Goal: Task Accomplishment & Management: Complete application form

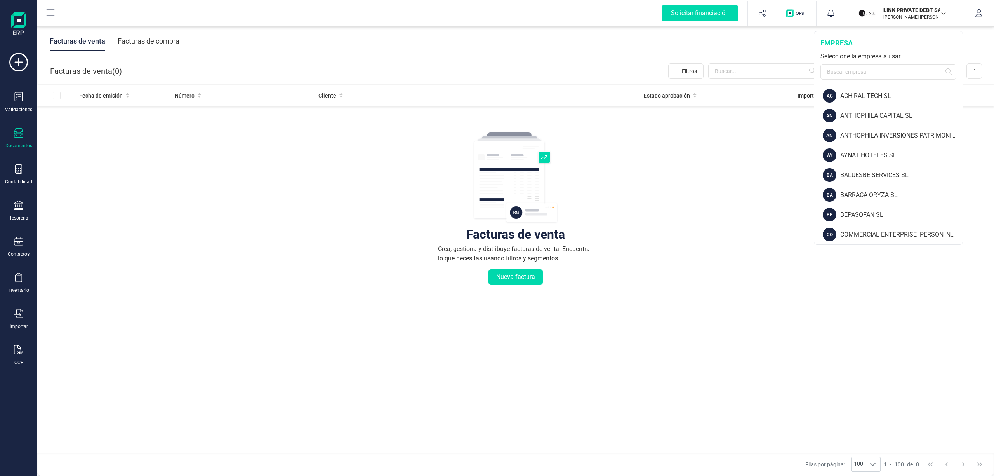
click at [260, 200] on div "Facturas de venta Crea, gestiona y distribuye facturas de venta. Encuentra lo q…" at bounding box center [516, 255] width 926 height 292
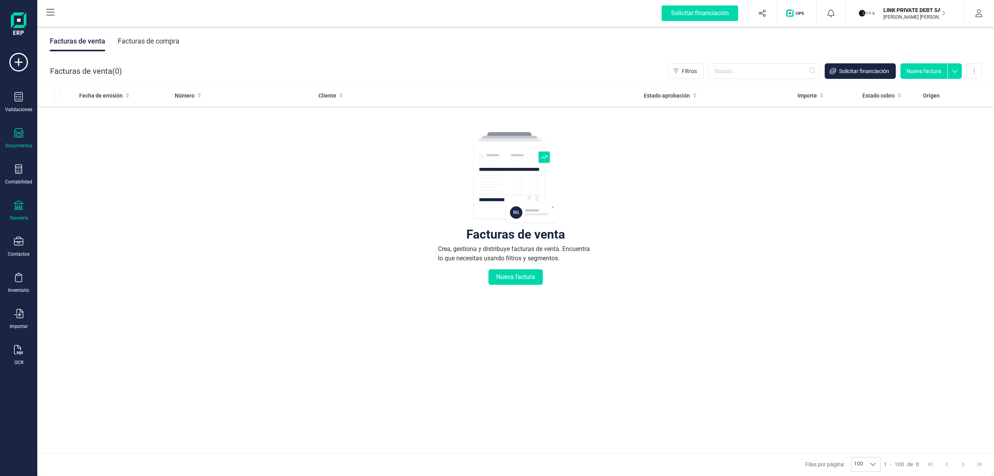
click at [13, 209] on div "Tesorería" at bounding box center [18, 210] width 31 height 21
click at [97, 132] on span "Cuentas bancarias" at bounding box center [95, 132] width 68 height 9
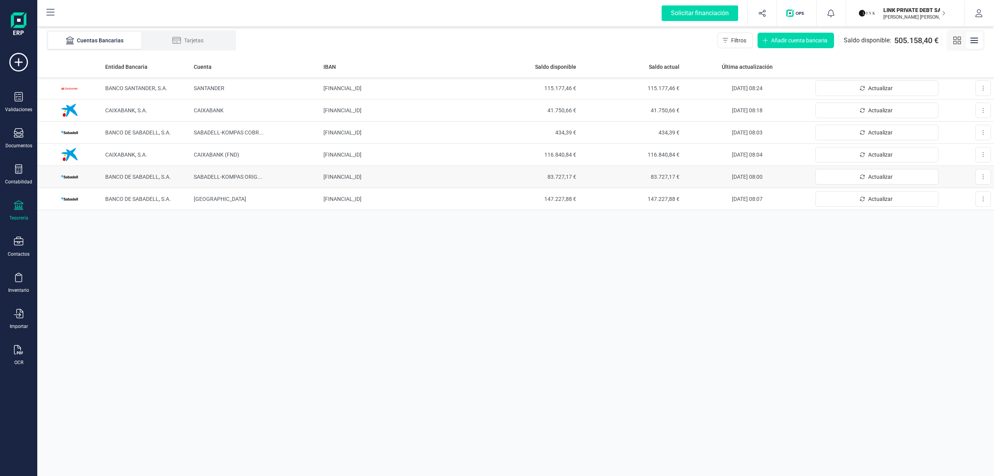
click at [161, 170] on td "BANCO DE SABADELL, S.A." at bounding box center [146, 177] width 89 height 22
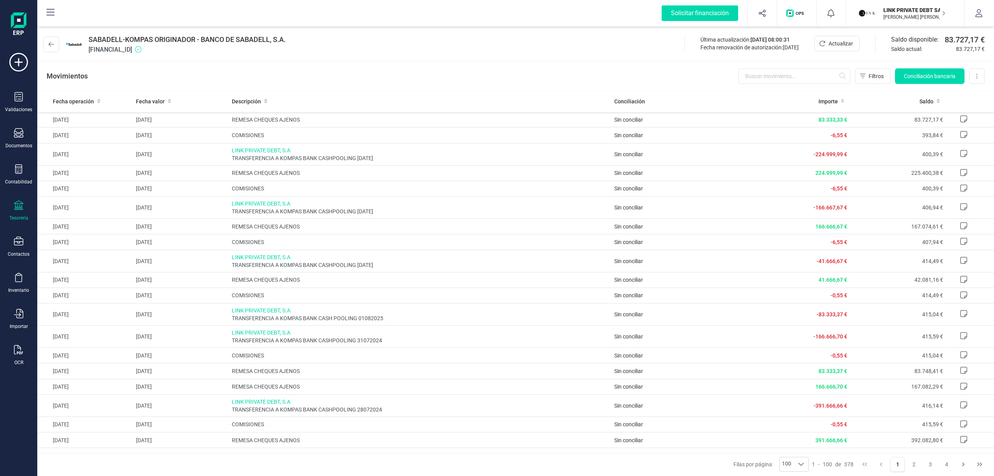
click at [526, 72] on div "Movimientos Filtros Conciliación bancaria Descargar Excel Eliminar cuenta" at bounding box center [515, 76] width 957 height 28
click at [24, 346] on div "OCR" at bounding box center [18, 355] width 31 height 21
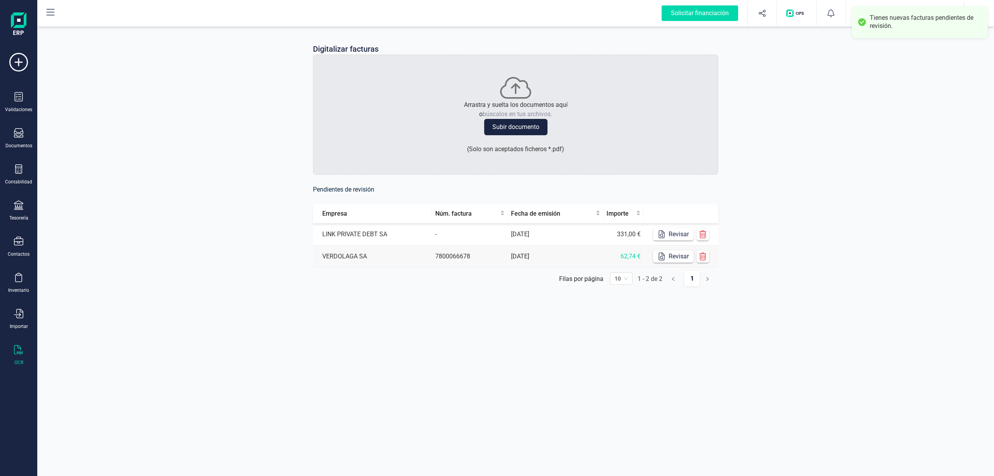
click at [878, 95] on div "Digitalizar facturas Arrastra y suelta los documentos aquí o búscalos en tus ar…" at bounding box center [515, 171] width 957 height 292
drag, startPoint x: 894, startPoint y: 30, endPoint x: 913, endPoint y: 107, distance: 79.5
click at [894, 33] on div "Tienes nuevas facturas pendientes de revisión." at bounding box center [920, 22] width 136 height 32
drag, startPoint x: 913, startPoint y: 107, endPoint x: 993, endPoint y: 108, distance: 80.0
click at [913, 108] on div "Digitalizar facturas Arrastra y suelta los documentos aquí o búscalos en tus ar…" at bounding box center [515, 171] width 957 height 292
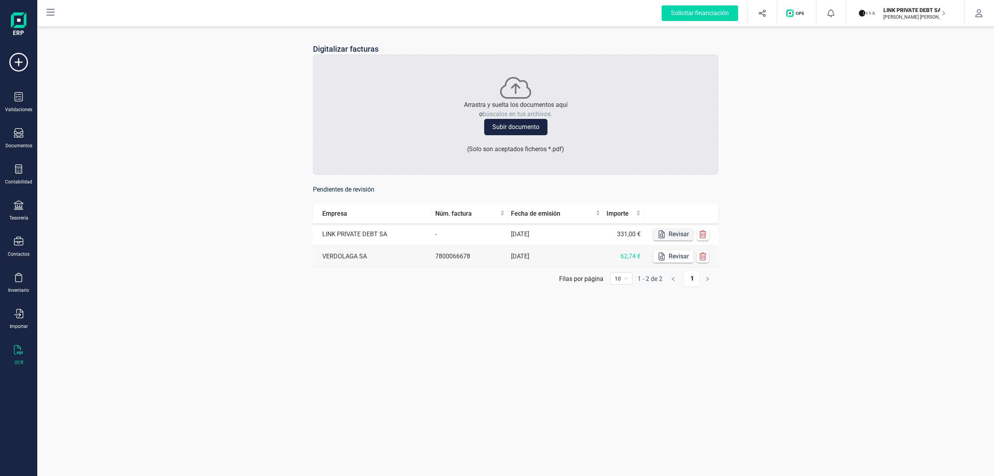
click at [658, 234] on icon "button" at bounding box center [662, 234] width 8 height 8
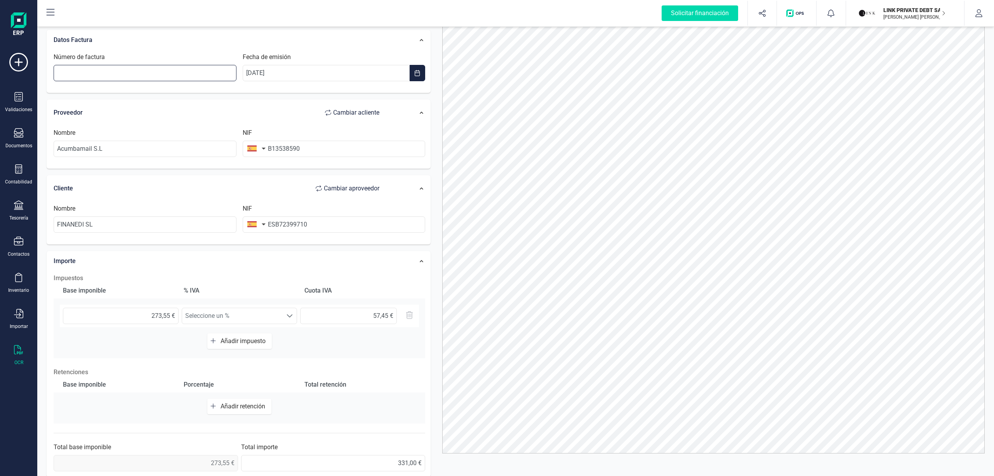
click at [132, 70] on input "Número de factura" at bounding box center [145, 73] width 183 height 16
type input "25Z00017625"
click at [229, 114] on div "Proveedor Cambiar a cliente" at bounding box center [221, 113] width 334 height 16
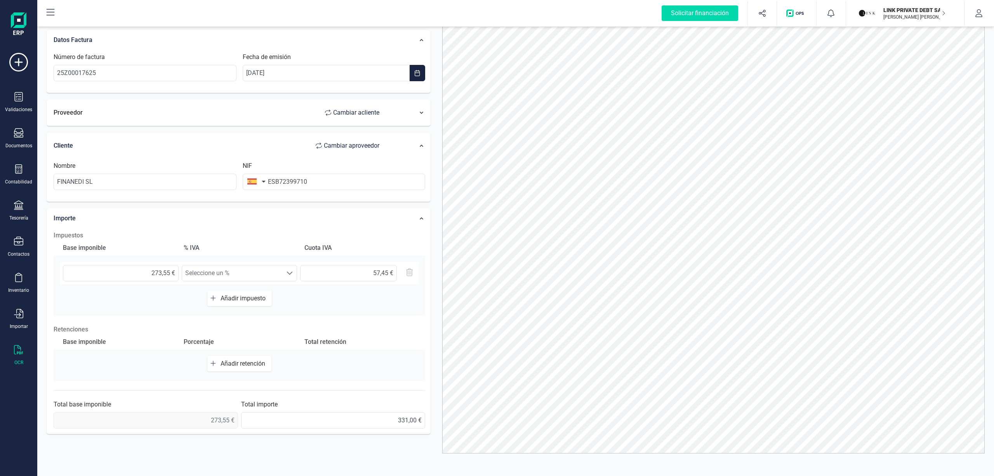
click at [238, 101] on div "Proveedor Cambiar a cliente" at bounding box center [220, 112] width 341 height 23
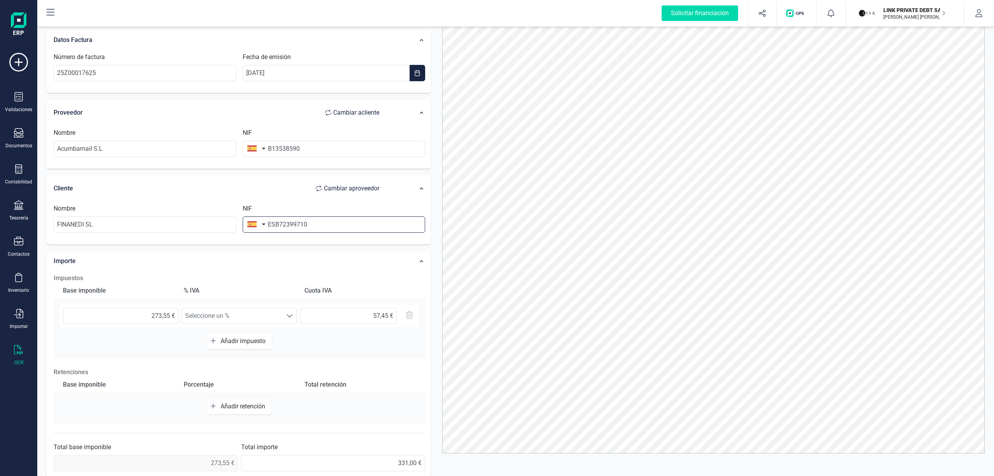
click at [276, 227] on input "ESB72399710" at bounding box center [334, 224] width 183 height 16
type input "B72399710"
click at [289, 249] on li "B72399710" at bounding box center [334, 245] width 183 height 16
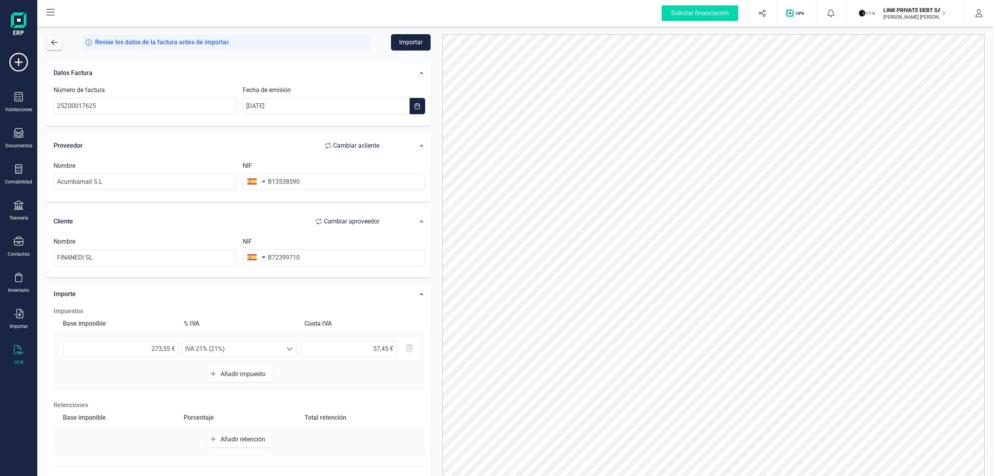
click at [414, 37] on button "Importar" at bounding box center [411, 42] width 40 height 16
click at [184, 105] on input "25Z00017625" at bounding box center [145, 106] width 183 height 16
drag, startPoint x: 116, startPoint y: 106, endPoint x: 0, endPoint y: 109, distance: 115.8
click at [0, 109] on div "Solicitar financiación Importaciones completadas 0 / 0 LINK PRIVATE DEBT [PERSO…" at bounding box center [497, 238] width 994 height 476
click at [14, 171] on icon at bounding box center [18, 168] width 9 height 9
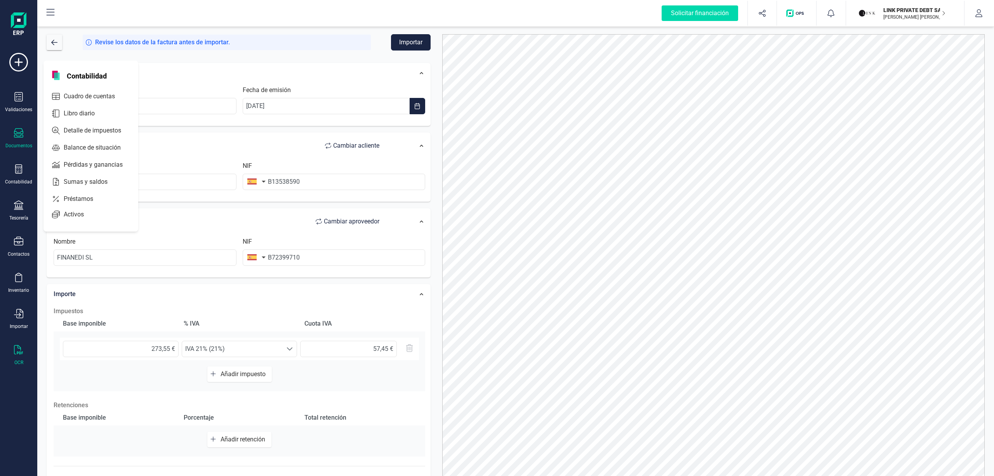
click at [19, 143] on div "Documentos" at bounding box center [18, 146] width 27 height 6
click at [91, 112] on div at bounding box center [92, 111] width 3 height 3
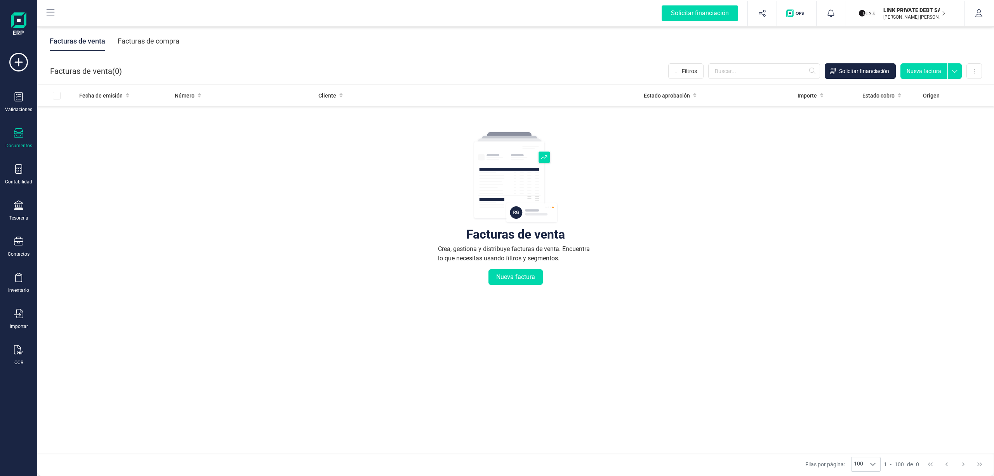
click at [121, 42] on div "Facturas de compra" at bounding box center [149, 41] width 62 height 20
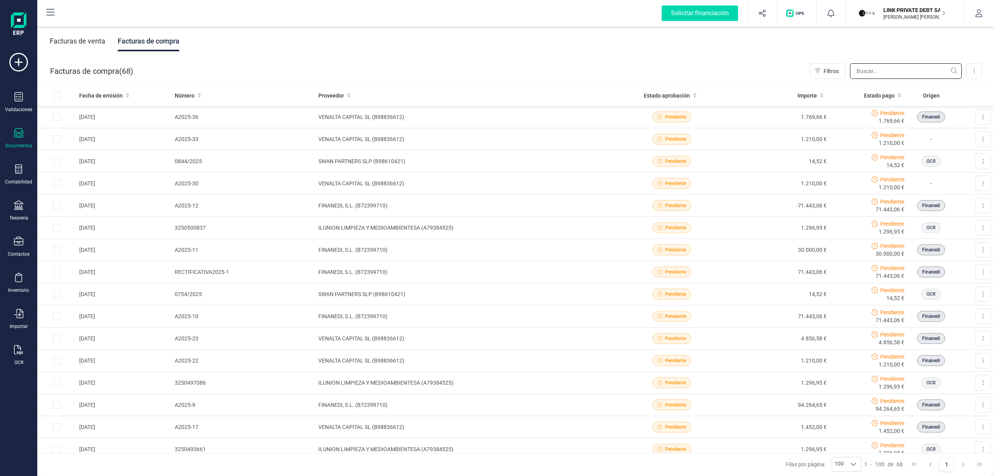
click at [863, 69] on input "text" at bounding box center [906, 71] width 112 height 16
paste input "25Z00017625"
type input "25Z00017625"
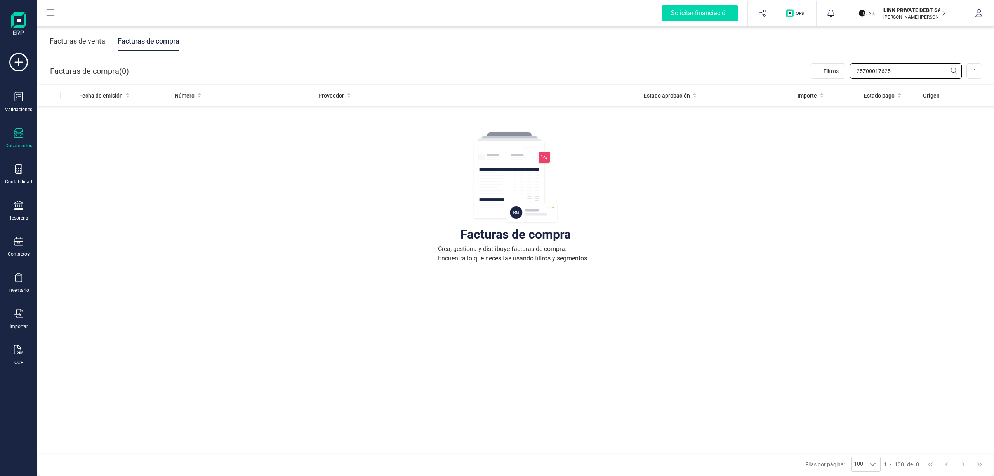
drag, startPoint x: 894, startPoint y: 71, endPoint x: 720, endPoint y: 75, distance: 174.0
click at [720, 75] on div "Facturas de compra ( 0 ) Filtros 25Z00017625 Importar Carga masiva (Excel) Fact…" at bounding box center [516, 71] width 957 height 26
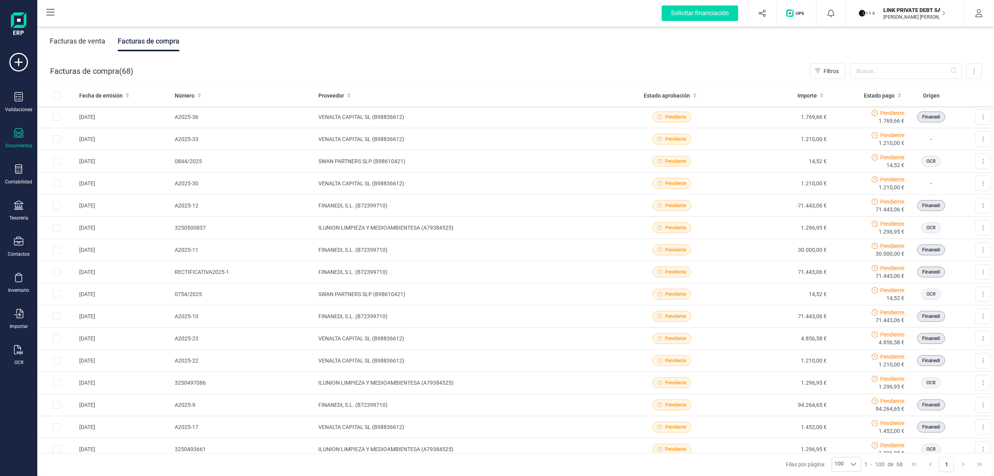
click at [12, 340] on div "Validaciones Documentos Documentos Presupuestos Pedidos Albaranes Facturas Fact…" at bounding box center [18, 212] width 31 height 319
click at [16, 348] on icon at bounding box center [18, 349] width 9 height 9
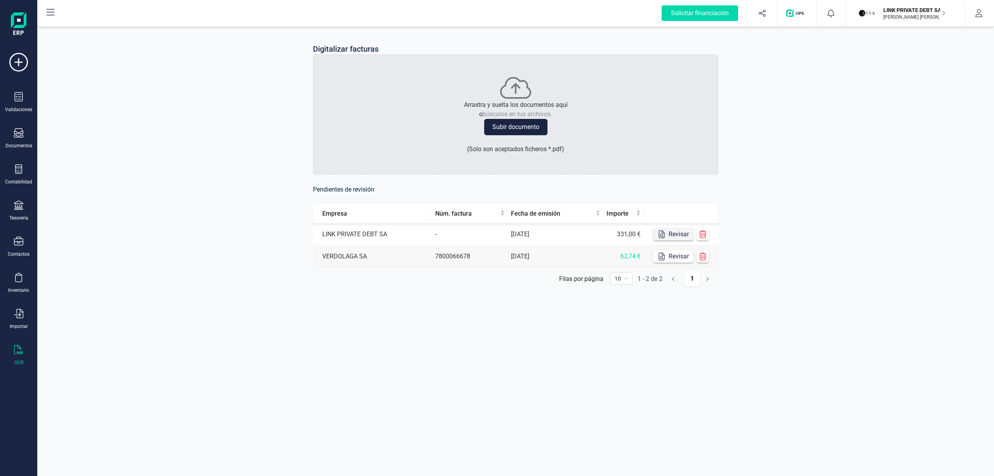
click at [672, 233] on button "Revisar" at bounding box center [673, 234] width 40 height 12
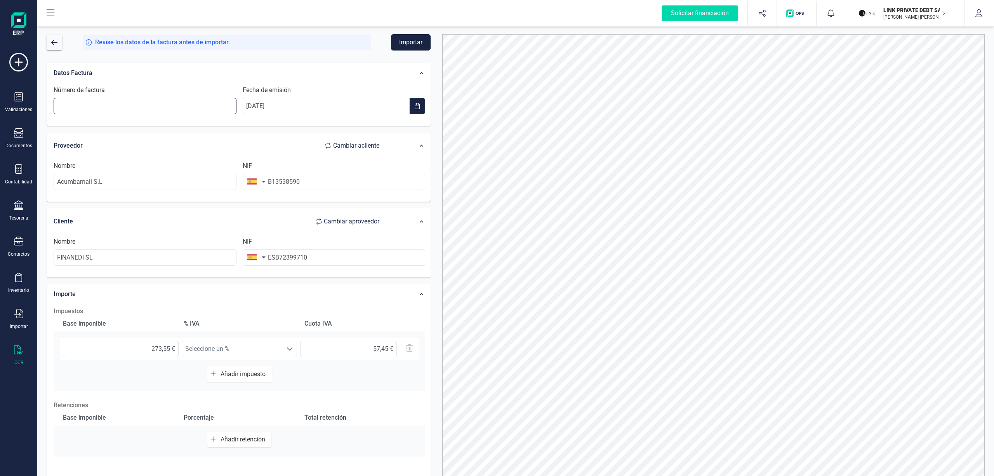
click at [212, 103] on input "Número de factura" at bounding box center [145, 106] width 183 height 16
click at [55, 37] on button "button" at bounding box center [55, 43] width 16 height 16
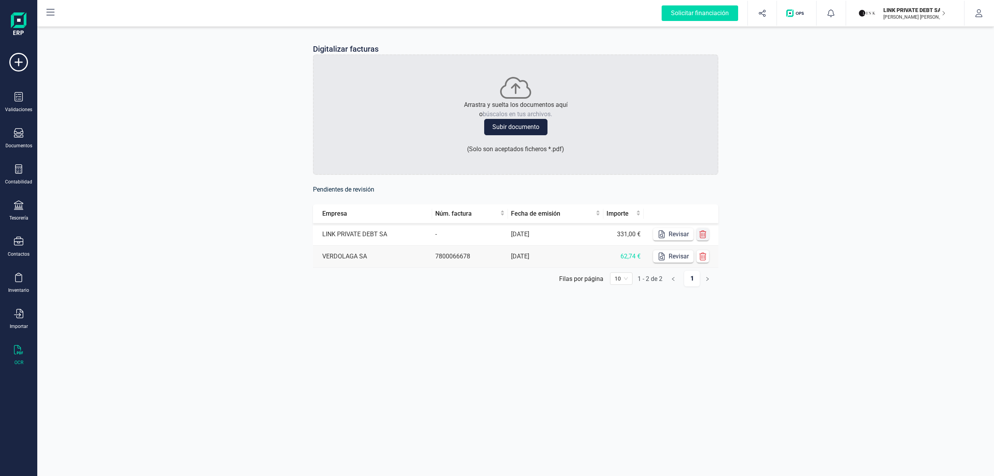
click at [698, 234] on button "button" at bounding box center [703, 234] width 12 height 12
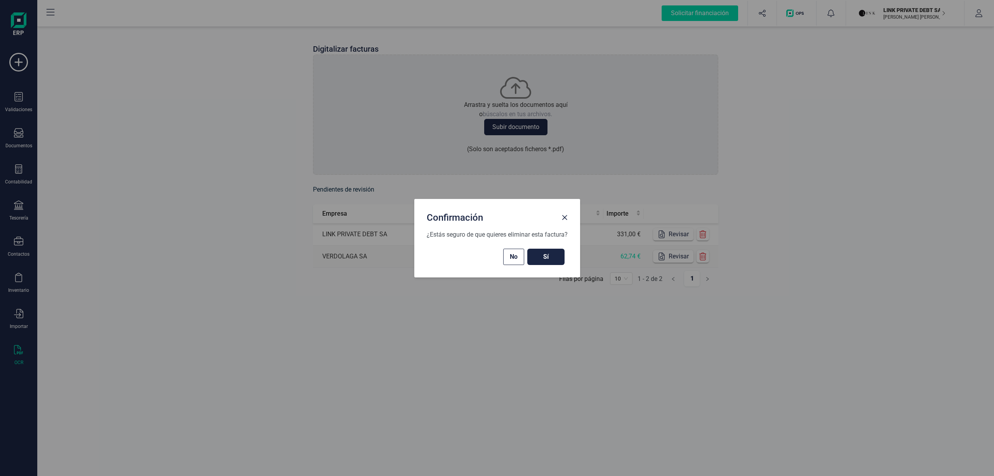
click at [561, 255] on button "Sí" at bounding box center [545, 257] width 37 height 16
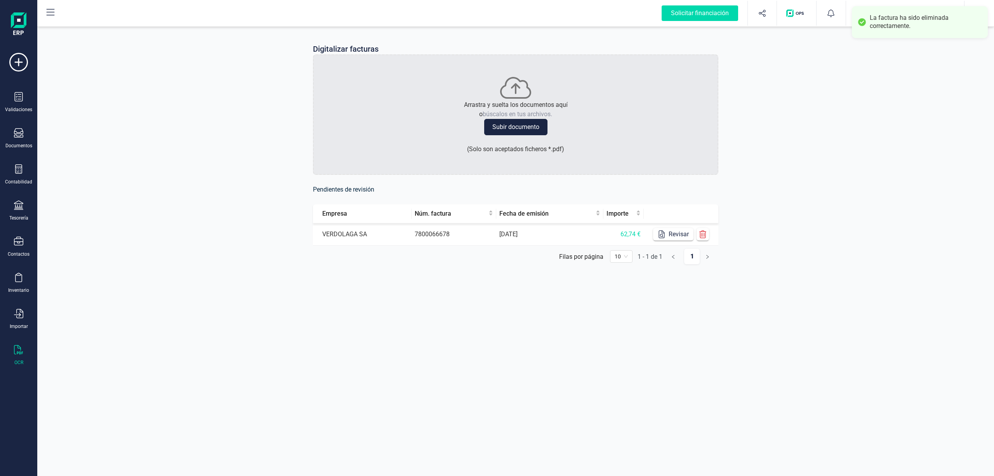
click at [867, 105] on div "Digitalizar facturas Arrastra y suelta los documentos aquí o búscalos en tus ar…" at bounding box center [515, 160] width 957 height 270
click at [912, 30] on div "La factura ha sido eliminada correctamente." at bounding box center [926, 22] width 112 height 16
click at [918, 26] on div "La factura ha sido eliminada correctamente." at bounding box center [926, 22] width 112 height 16
click at [864, 23] on div at bounding box center [862, 22] width 11 height 11
click at [900, 15] on div "La factura ha sido eliminada correctamente." at bounding box center [926, 22] width 112 height 16
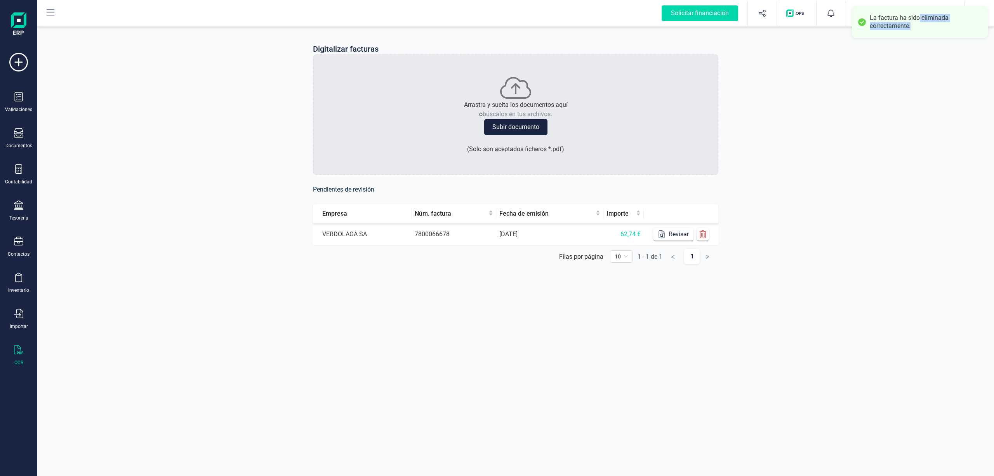
drag, startPoint x: 919, startPoint y: 15, endPoint x: 937, endPoint y: 29, distance: 22.7
click at [937, 29] on div "La factura ha sido eliminada correctamente." at bounding box center [926, 22] width 112 height 16
click at [937, 33] on div "La factura ha sido eliminada correctamente." at bounding box center [920, 22] width 136 height 32
click at [912, 23] on button "LINK PRIVATE DEBT [PERSON_NAME] [PERSON_NAME]" at bounding box center [905, 13] width 99 height 25
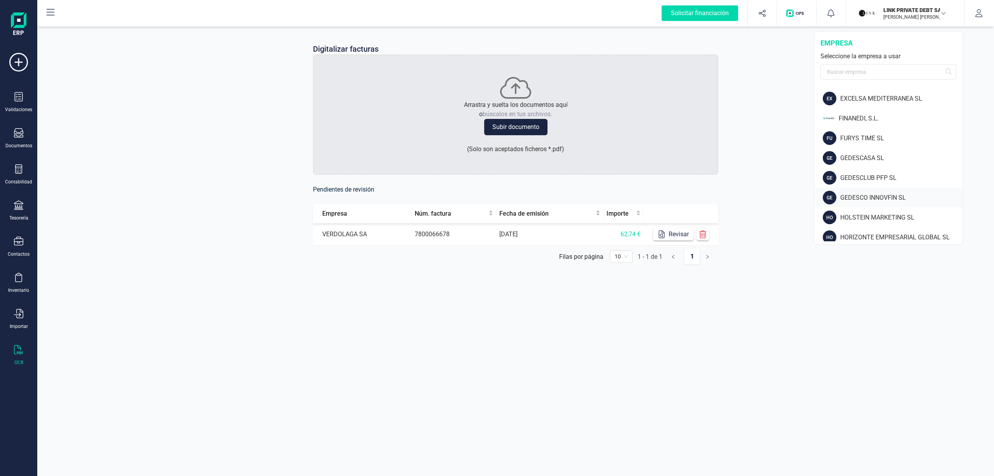
scroll to position [96, 0]
click at [864, 171] on div "FINANEDI, S.L." at bounding box center [889, 178] width 148 height 20
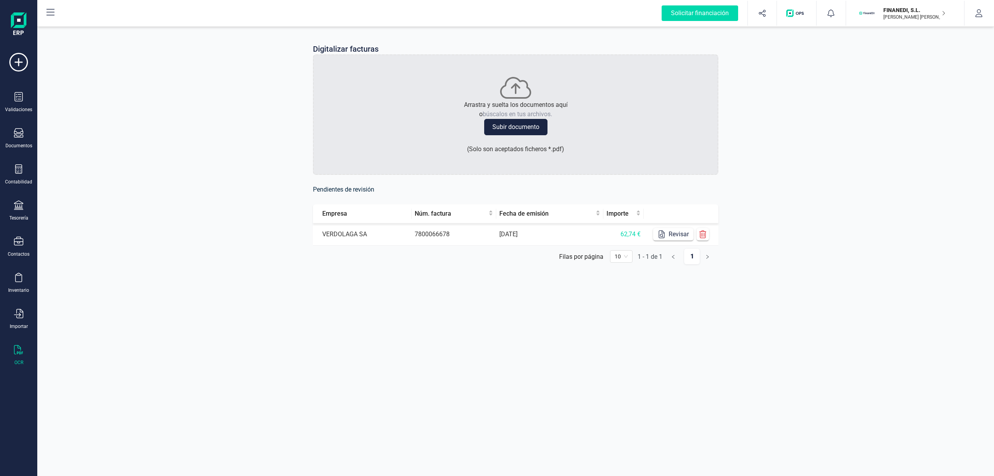
click at [113, 475] on div "Digitalizar facturas Arrastra y suelta los documentos aquí o búscalos en tus ar…" at bounding box center [515, 238] width 957 height 476
click at [477, 308] on div "Digitalizar facturas Arrastra y suelta los documentos aquí o búscalos en tus ar…" at bounding box center [515, 238] width 957 height 476
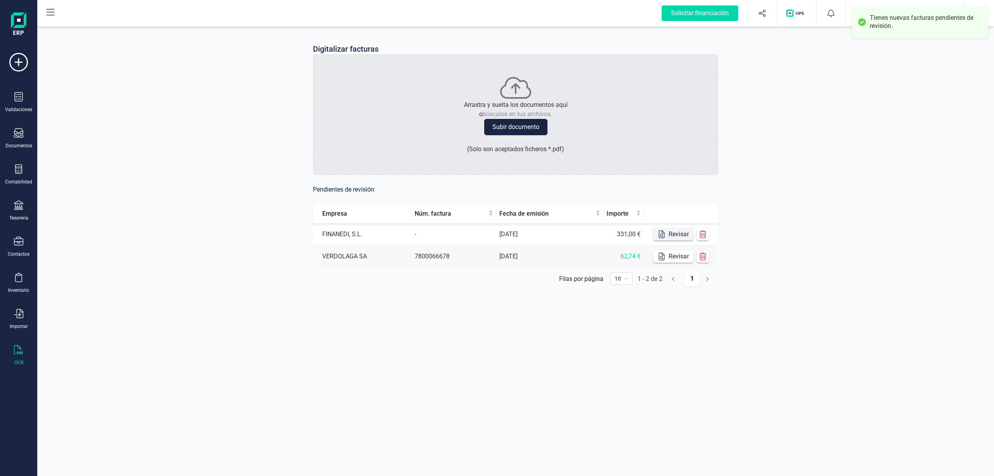
click at [671, 237] on button "Revisar" at bounding box center [673, 234] width 40 height 12
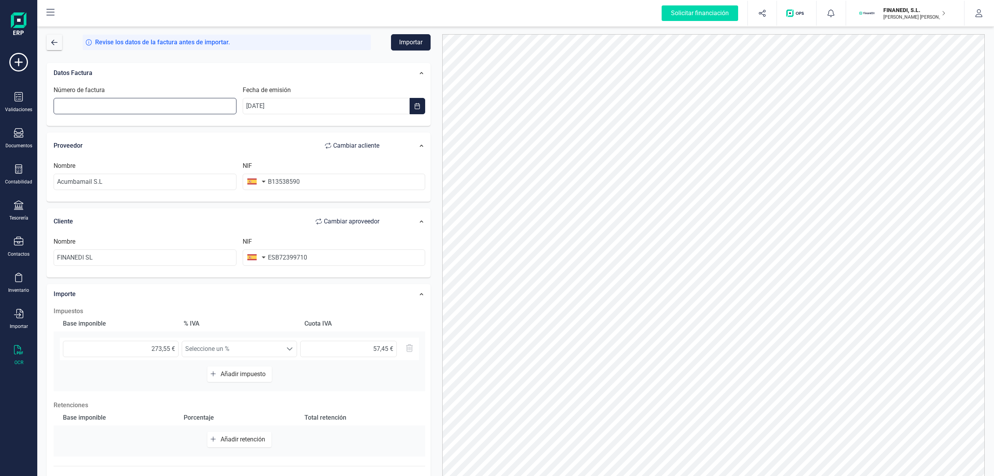
click at [201, 103] on input "Número de factura" at bounding box center [145, 106] width 183 height 16
paste input "25Z00017625"
type input "25Z00017625"
click at [277, 260] on input "ESB72399710" at bounding box center [334, 257] width 183 height 16
type input "B72399710"
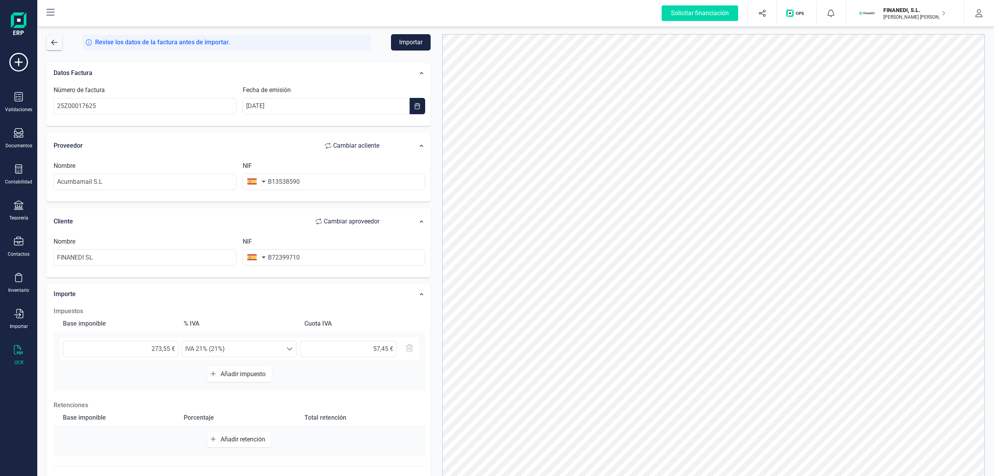
click at [414, 47] on button "Importar" at bounding box center [411, 42] width 40 height 16
click at [15, 136] on icon at bounding box center [18, 132] width 9 height 9
click at [83, 108] on span "Facturas" at bounding box center [81, 111] width 41 height 9
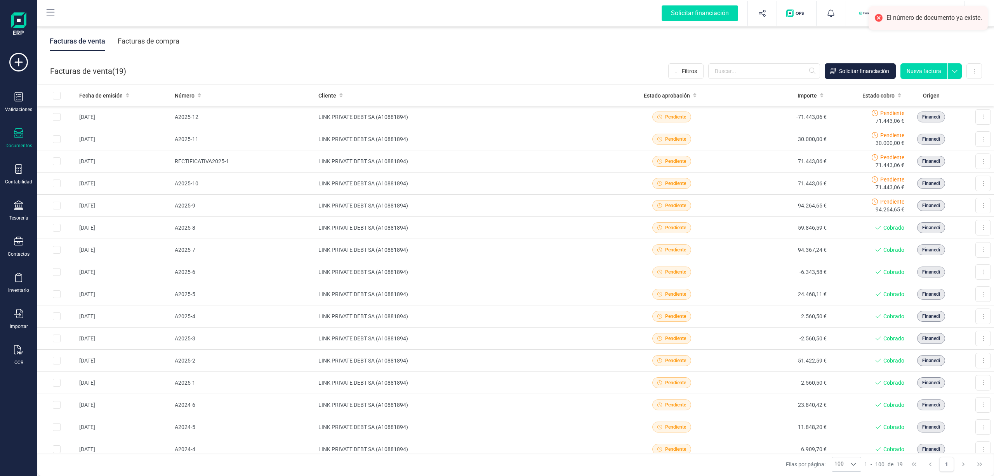
click at [151, 38] on div "Facturas de compra" at bounding box center [149, 41] width 62 height 20
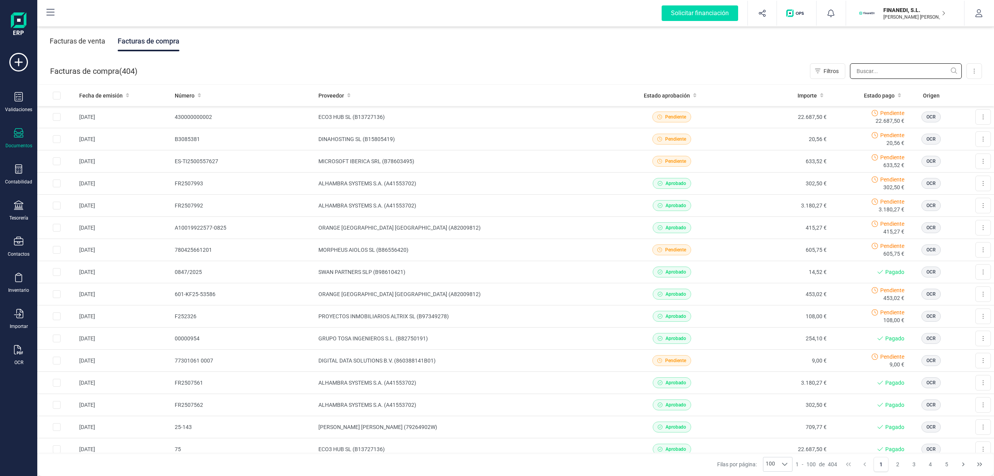
click at [878, 74] on input "text" at bounding box center [906, 71] width 112 height 16
paste input "25Z00017625"
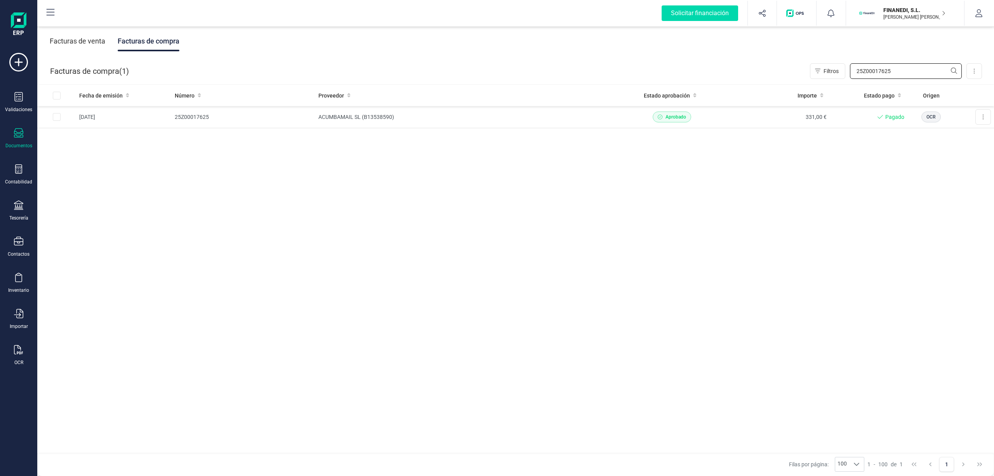
type input "25Z00017625"
click at [19, 347] on icon at bounding box center [18, 349] width 9 height 9
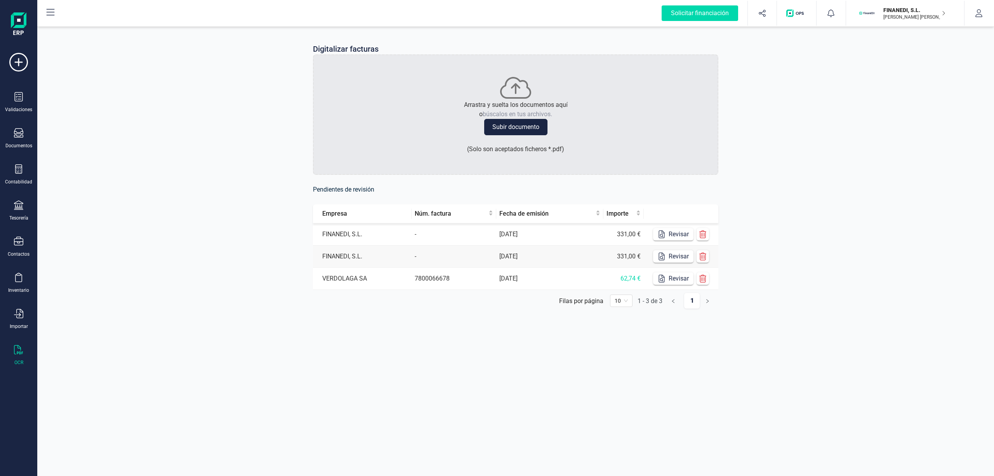
click at [796, 163] on div "Digitalizar facturas Arrastra y suelta los documentos aquí o búscalos en tus ar…" at bounding box center [515, 182] width 957 height 315
click at [663, 238] on icon "button" at bounding box center [662, 234] width 8 height 8
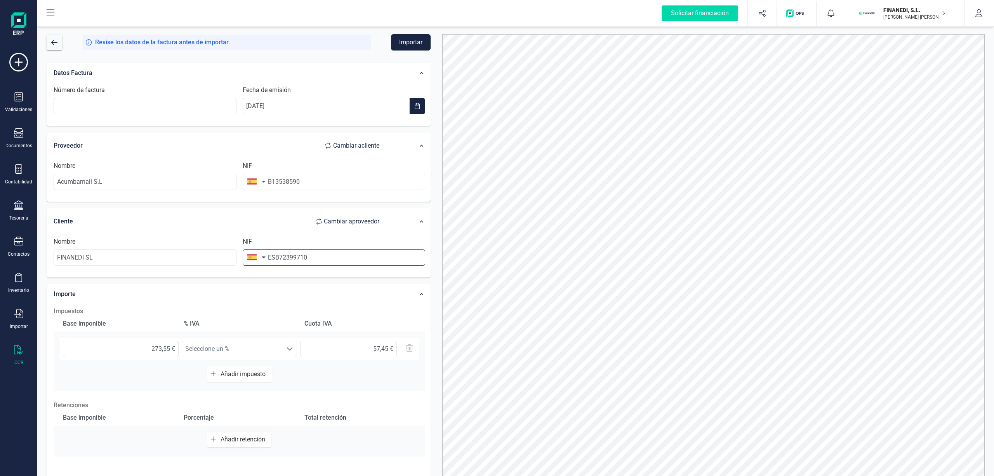
drag, startPoint x: 276, startPoint y: 258, endPoint x: 379, endPoint y: 256, distance: 103.3
click at [274, 259] on input "ESB72399710" at bounding box center [334, 257] width 183 height 16
type input "B72399710"
click at [264, 317] on div "% IVA" at bounding box center [240, 324] width 118 height 16
click at [222, 104] on input "Número de factura" at bounding box center [145, 106] width 183 height 16
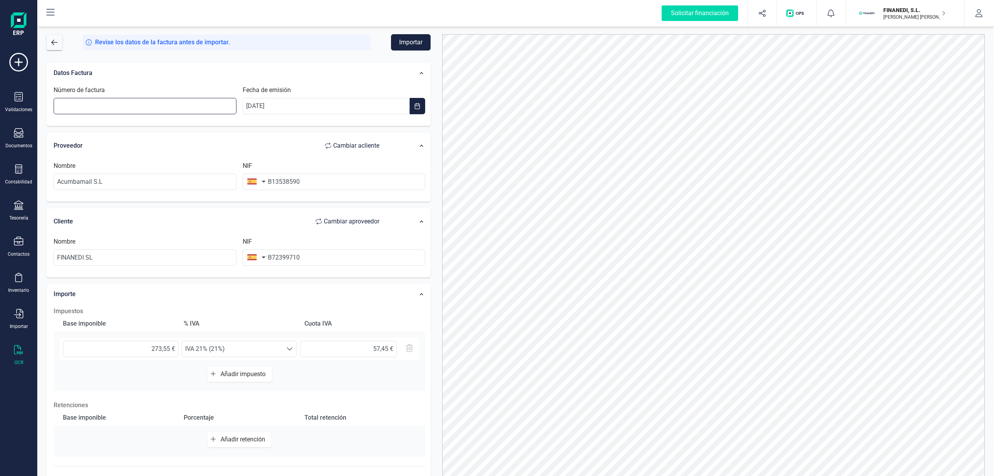
paste input "25Z00020672"
type input "25Z00020672"
click at [405, 33] on div "Revise los datos de la factura antes de importar. Importar Datos Factura Número…" at bounding box center [515, 250] width 957 height 451
click at [409, 42] on button "Importar" at bounding box center [411, 42] width 40 height 16
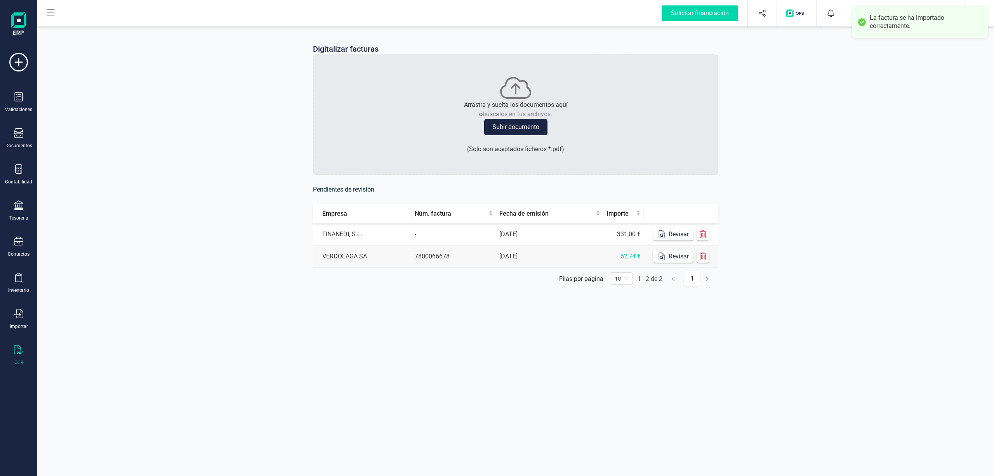
drag, startPoint x: 781, startPoint y: 162, endPoint x: 986, endPoint y: 179, distance: 205.0
click at [781, 163] on div "Digitalizar facturas Arrastra y suelta los documentos aquí o búscalos en tus ar…" at bounding box center [515, 171] width 957 height 292
click at [662, 231] on icon "button" at bounding box center [662, 234] width 6 height 8
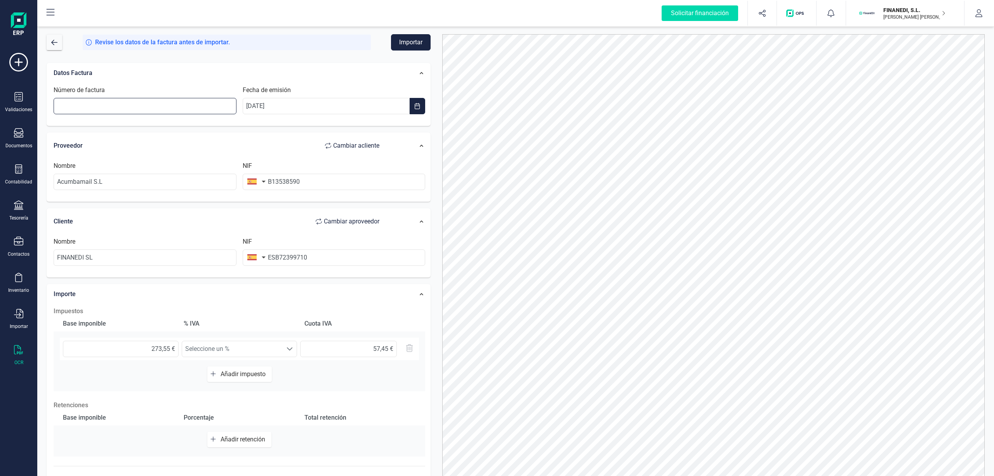
click at [185, 105] on input "Número de factura" at bounding box center [145, 106] width 183 height 16
paste input "25Z00020672"
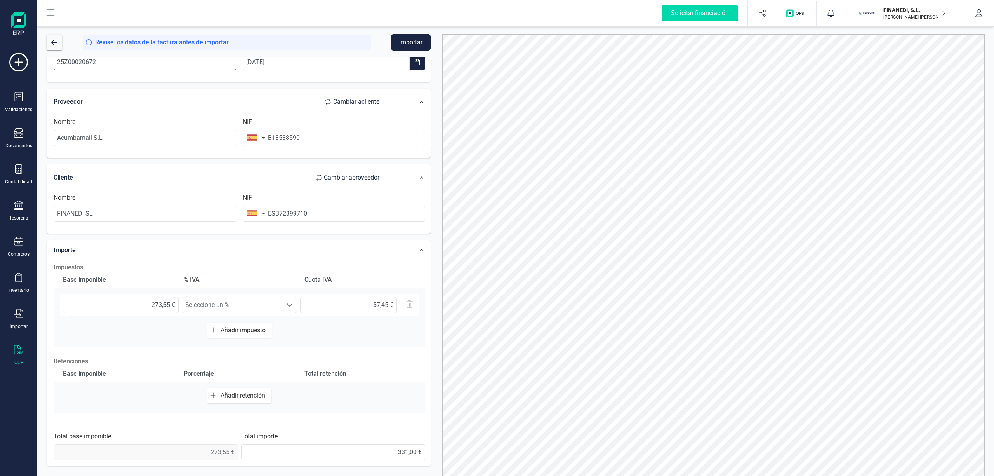
type input "25Z00020672"
click at [218, 251] on div "Importe" at bounding box center [220, 250] width 341 height 17
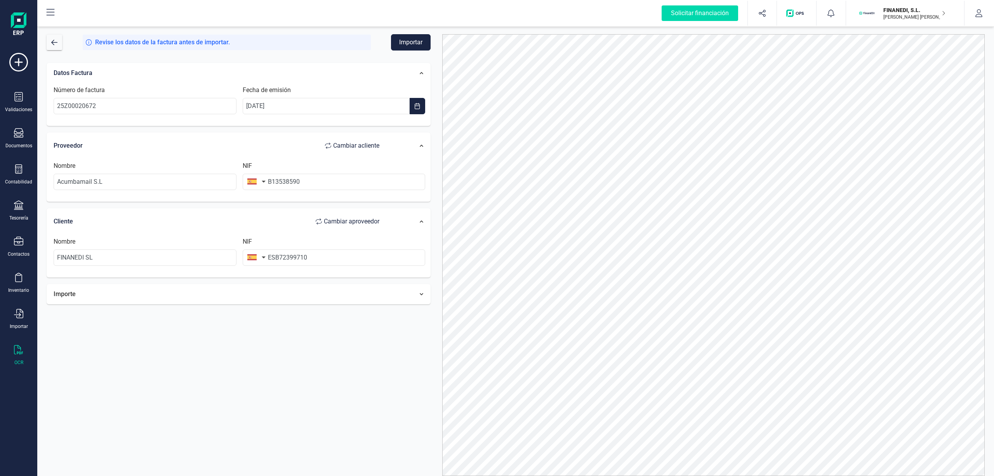
scroll to position [0, 0]
click at [275, 261] on input "ESB72399710" at bounding box center [334, 257] width 183 height 16
type input "B72399710"
click at [325, 275] on li "B72399710" at bounding box center [334, 278] width 183 height 16
click at [402, 299] on div at bounding box center [410, 294] width 38 height 12
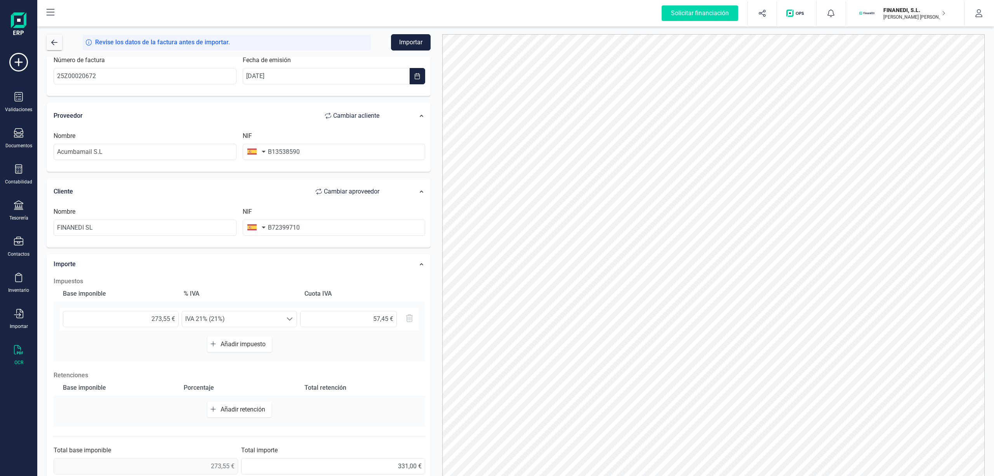
scroll to position [46, 0]
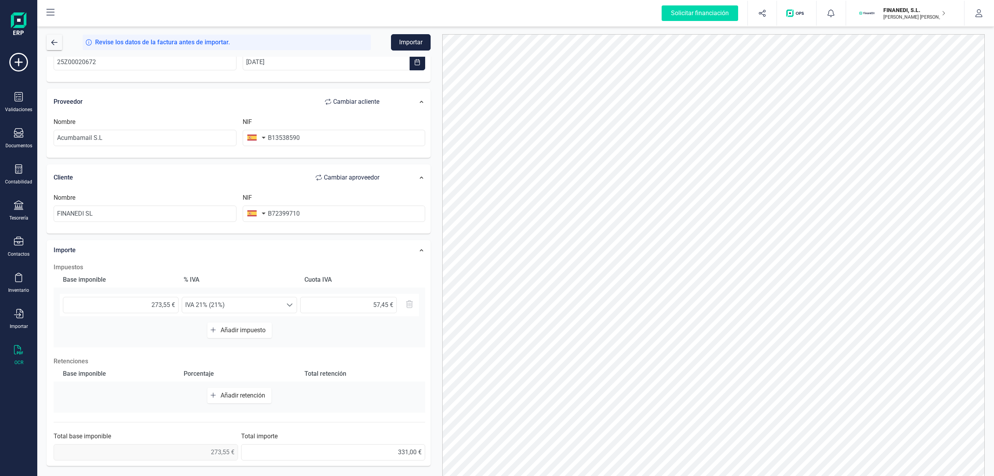
click at [405, 41] on button "Importar" at bounding box center [411, 42] width 40 height 16
click at [17, 170] on icon at bounding box center [18, 168] width 9 height 9
click at [16, 132] on icon at bounding box center [18, 132] width 9 height 9
click at [80, 115] on span "Facturas" at bounding box center [81, 111] width 41 height 9
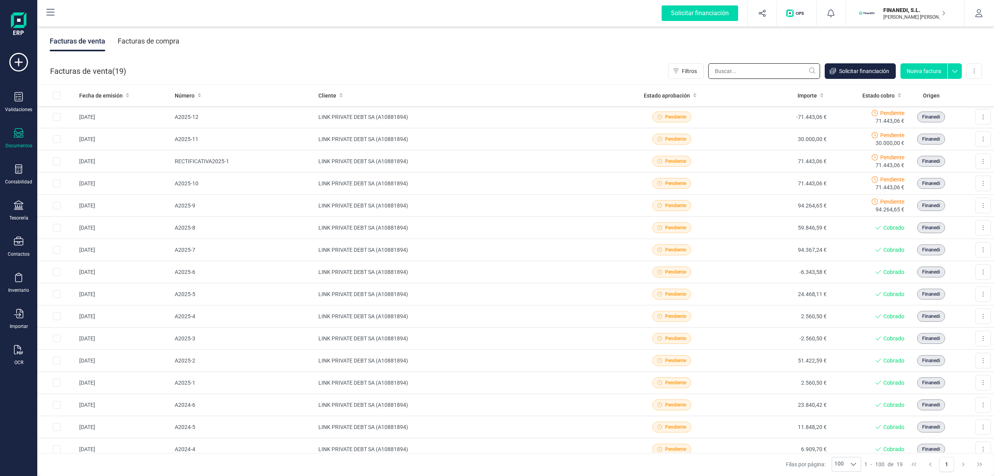
click at [745, 77] on input "text" at bounding box center [764, 71] width 112 height 16
paste input "25Z00023487"
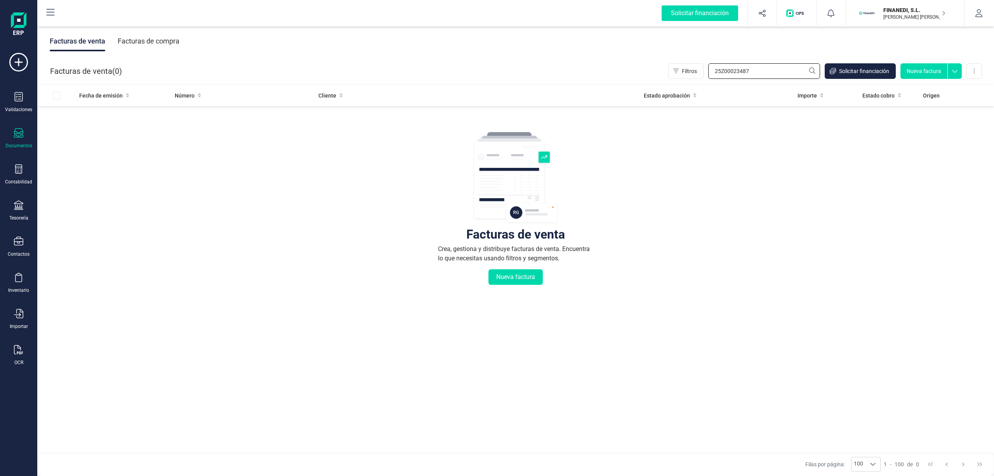
type input "25Z00023487"
click at [141, 43] on div "Facturas de compra" at bounding box center [149, 41] width 62 height 20
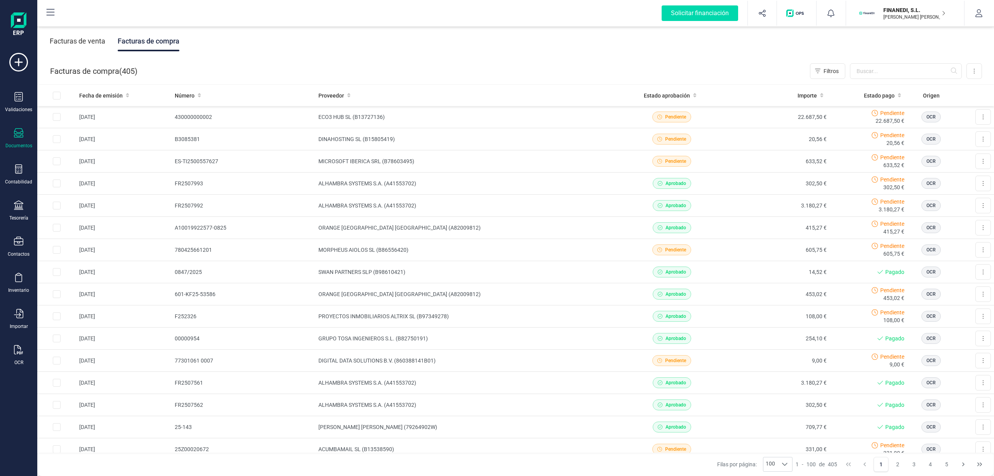
drag, startPoint x: 727, startPoint y: 75, endPoint x: 730, endPoint y: 70, distance: 5.9
click at [729, 72] on div "Facturas de compra ( 405 ) Filtros Importar Carga masiva (Excel) Factura electr…" at bounding box center [516, 71] width 957 height 26
click at [851, 71] on input "text" at bounding box center [906, 71] width 112 height 16
paste input "25Z00023487"
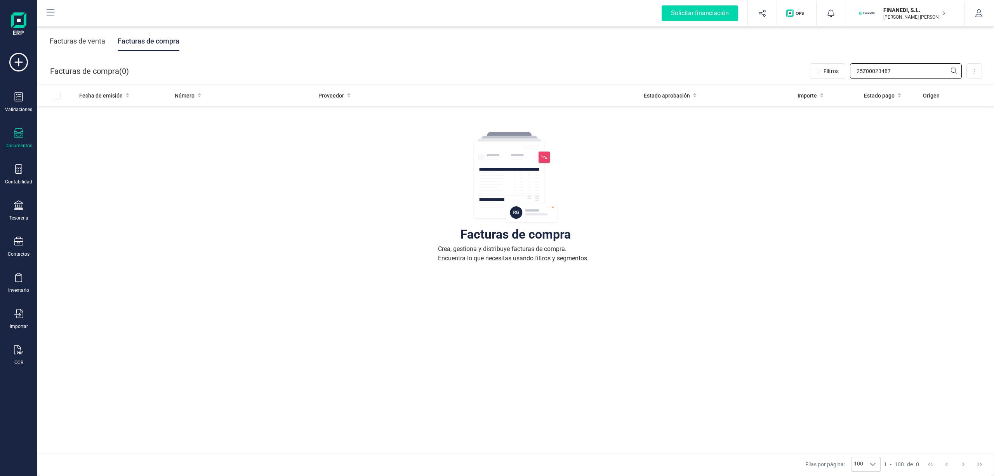
type input "25Z00023487"
click at [10, 139] on div "Documentos" at bounding box center [18, 138] width 31 height 21
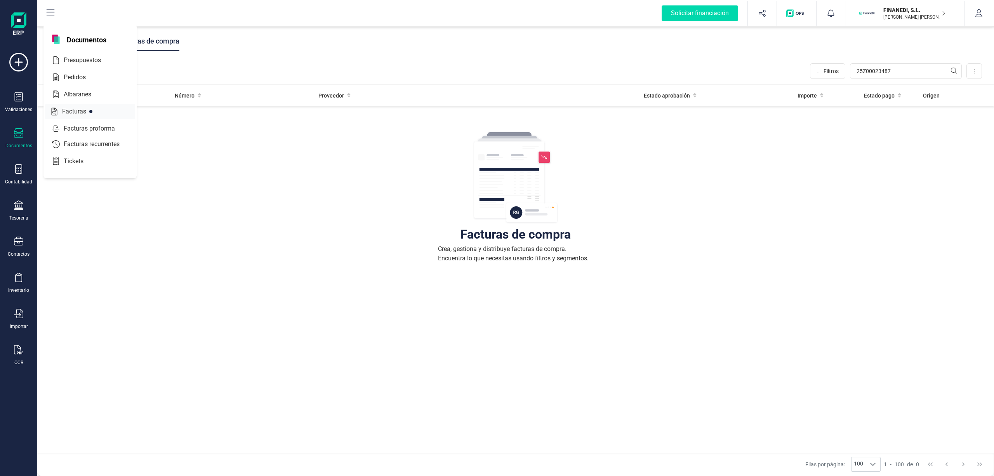
click at [88, 112] on div at bounding box center [93, 111] width 14 height 9
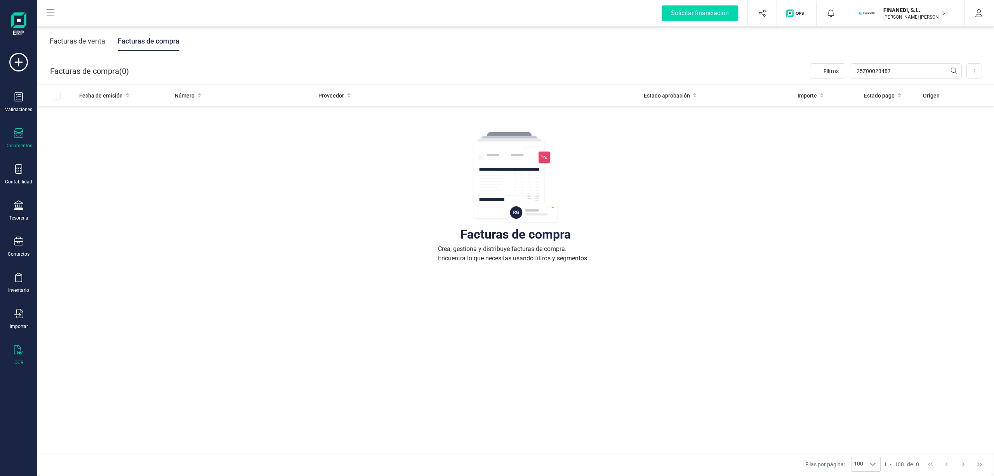
click at [12, 355] on div "OCR" at bounding box center [18, 355] width 31 height 21
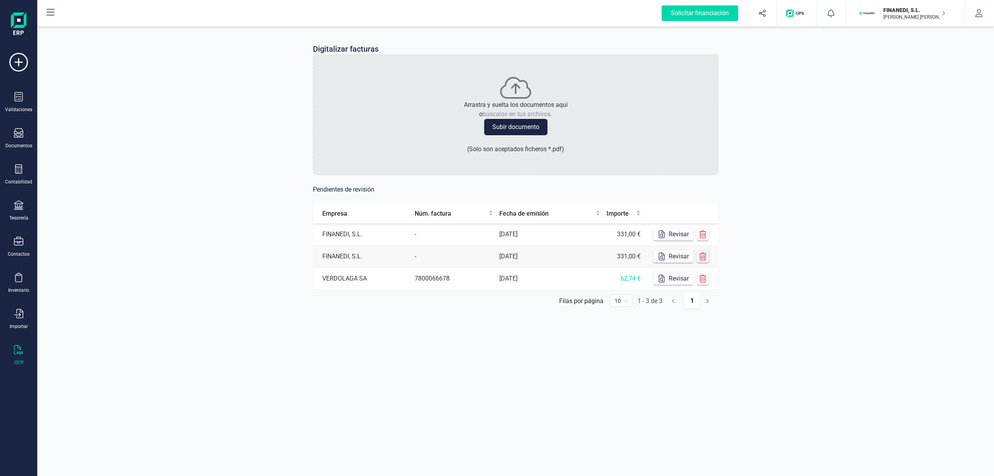
click at [705, 258] on icon "button" at bounding box center [703, 256] width 8 height 8
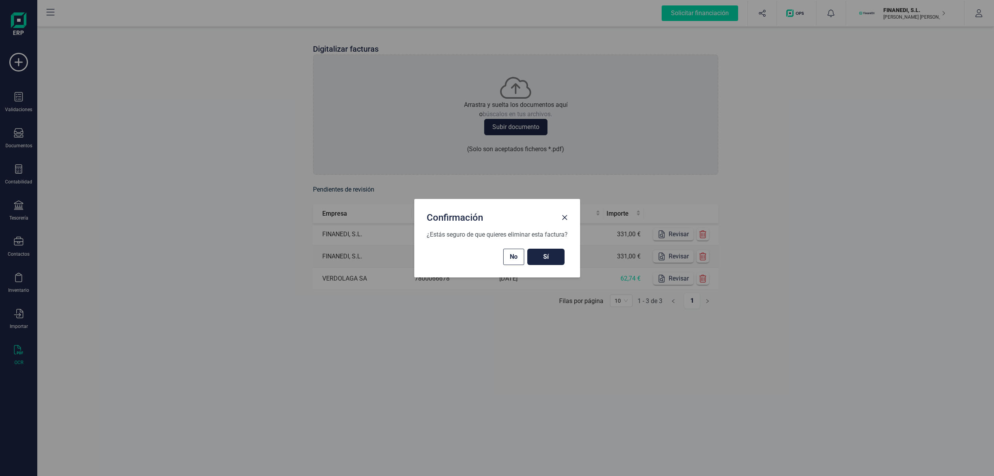
click at [562, 257] on button "Sí" at bounding box center [545, 257] width 37 height 16
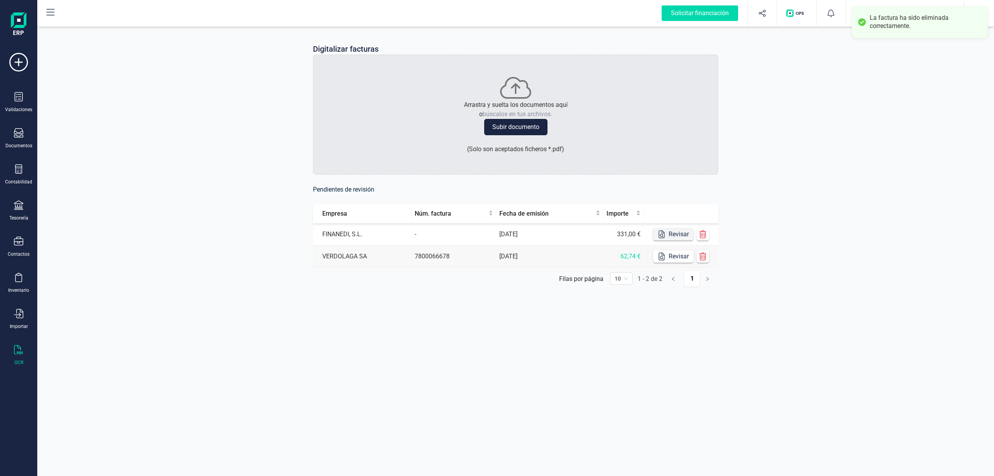
click at [668, 238] on button "Revisar" at bounding box center [673, 234] width 40 height 12
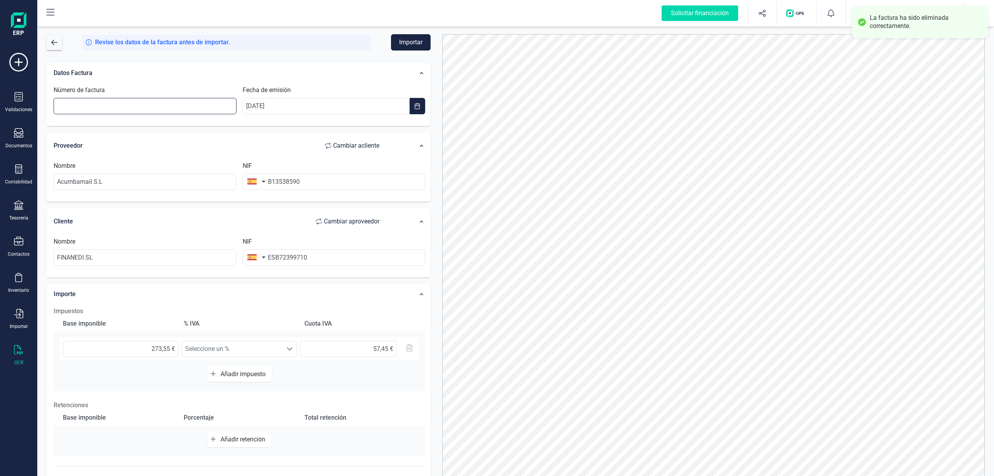
click at [189, 106] on input "Número de factura" at bounding box center [145, 106] width 183 height 16
paste input "25Z00023487"
click at [179, 108] on input "25Z00023487" at bounding box center [145, 106] width 183 height 16
type input "25Z00023487"
click at [277, 256] on input "ESB72399710" at bounding box center [334, 257] width 183 height 16
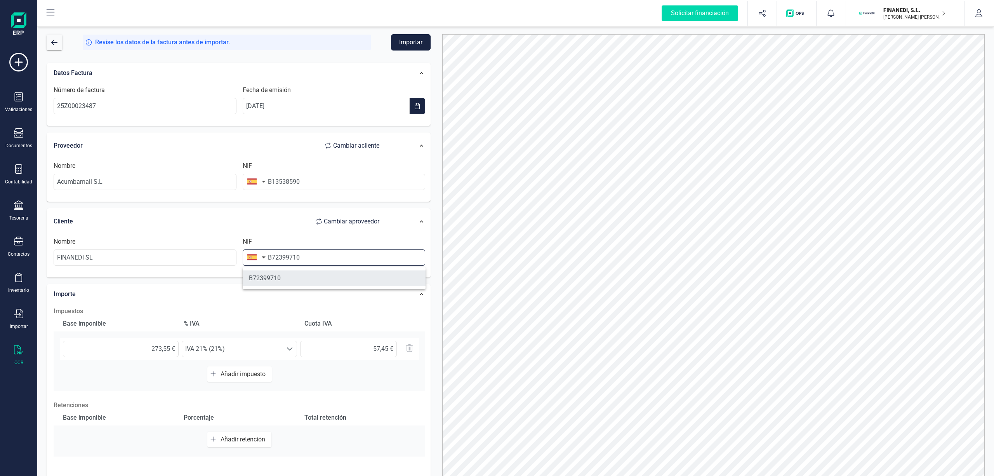
type input "B72399710"
click at [322, 282] on li "B72399710" at bounding box center [334, 278] width 183 height 16
click at [409, 24] on div "Solicitar financiación Importaciones completadas 0 / 0 FINANEDI, [PERSON_NAME] …" at bounding box center [515, 13] width 955 height 25
click at [409, 40] on button "Importar" at bounding box center [411, 42] width 40 height 16
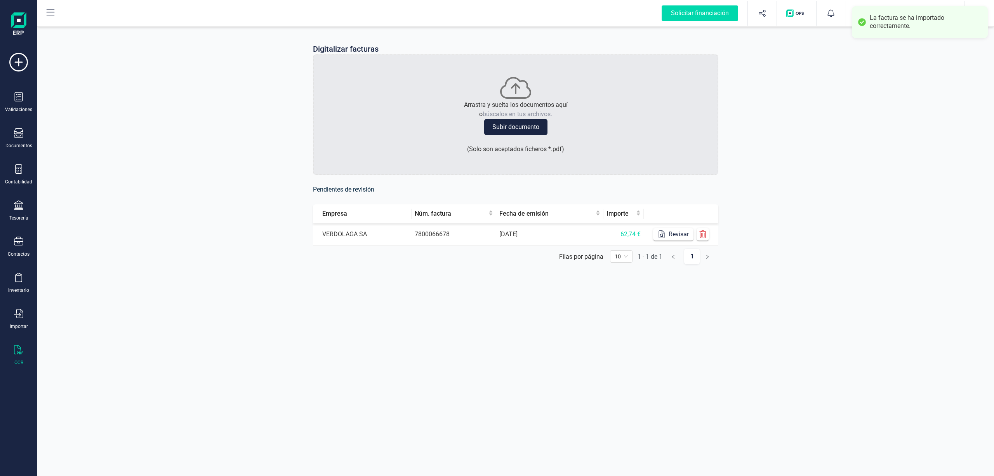
click at [791, 101] on div "Digitalizar facturas Arrastra y suelta los documentos aquí o búscalos en tus ar…" at bounding box center [515, 160] width 957 height 270
click at [10, 140] on div "Documentos" at bounding box center [18, 138] width 31 height 21
click at [27, 179] on div "Contabilidad" at bounding box center [18, 182] width 27 height 6
click at [280, 126] on div "Digitalizar facturas Arrastra y suelta los documentos aquí o búscalos en tus ar…" at bounding box center [515, 160] width 957 height 270
click at [19, 94] on icon at bounding box center [19, 96] width 8 height 9
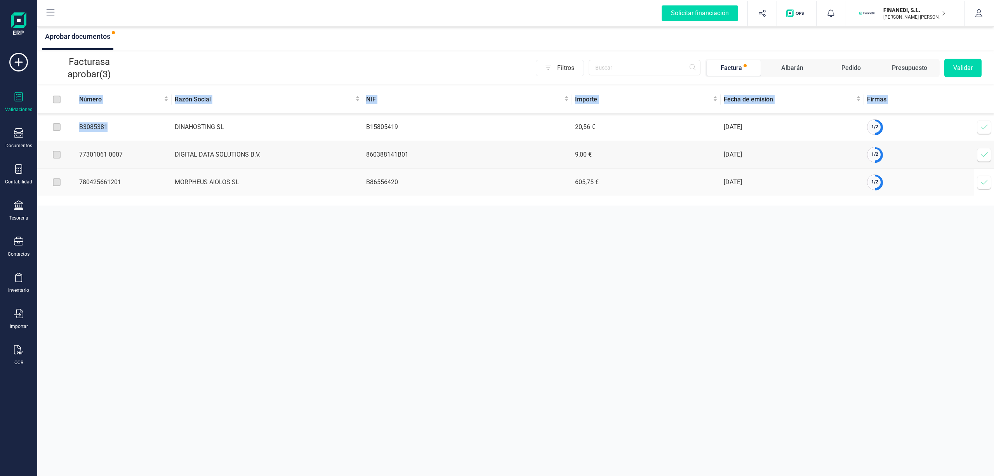
drag, startPoint x: 168, startPoint y: 135, endPoint x: 285, endPoint y: 239, distance: 156.5
click at [285, 239] on div "Aprobar documentos Facturas a aprobar (3) Filtros Factura [PERSON_NAME] Pedido …" at bounding box center [515, 238] width 957 height 476
click at [983, 162] on span at bounding box center [985, 155] width 16 height 16
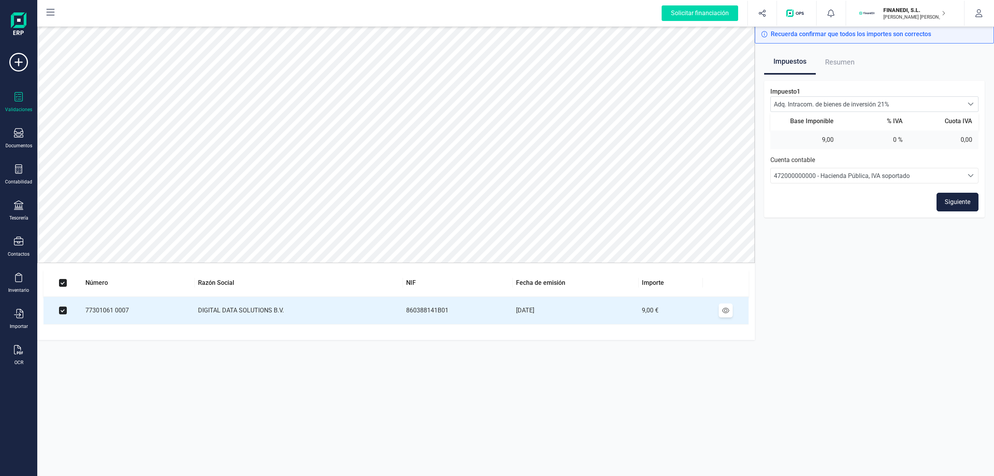
click at [947, 202] on button "Siguiente" at bounding box center [958, 202] width 42 height 19
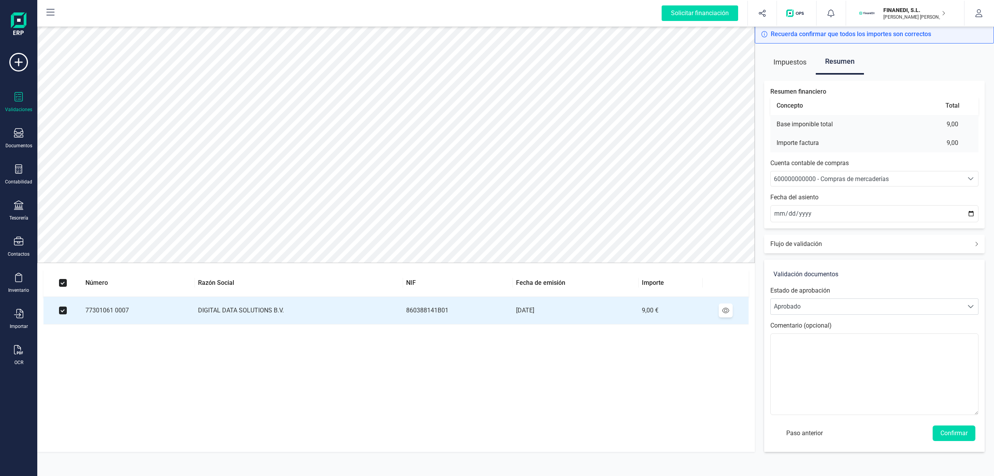
click at [845, 176] on span "600000000000 - Compras de mercaderías" at bounding box center [831, 178] width 115 height 7
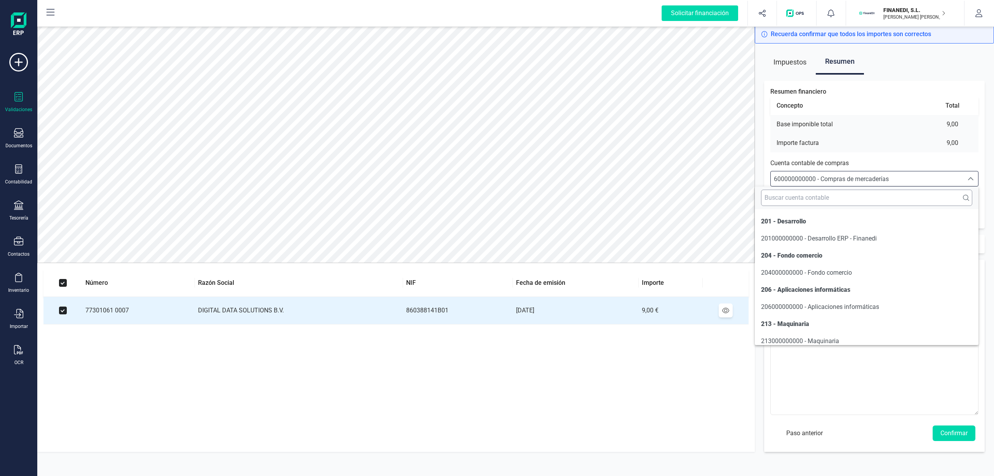
scroll to position [1675, 0]
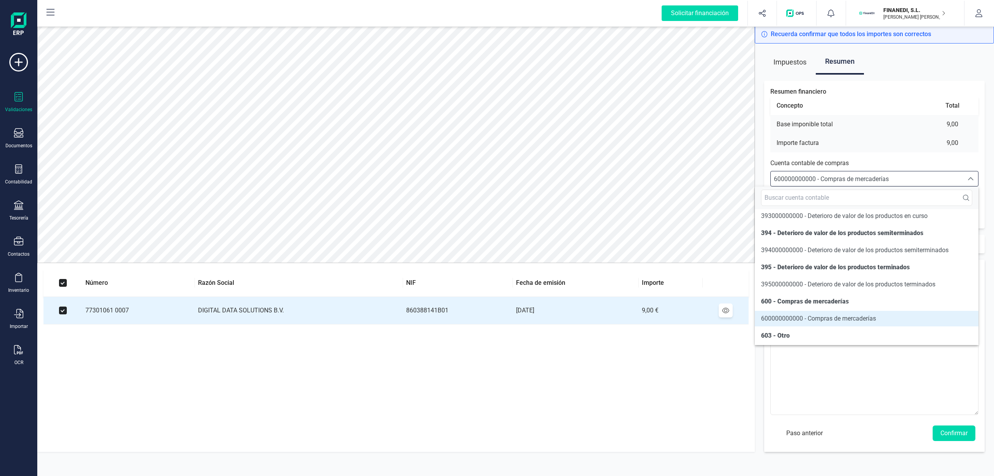
click at [841, 182] on span "600000000000 - Compras de mercaderías" at bounding box center [831, 178] width 115 height 7
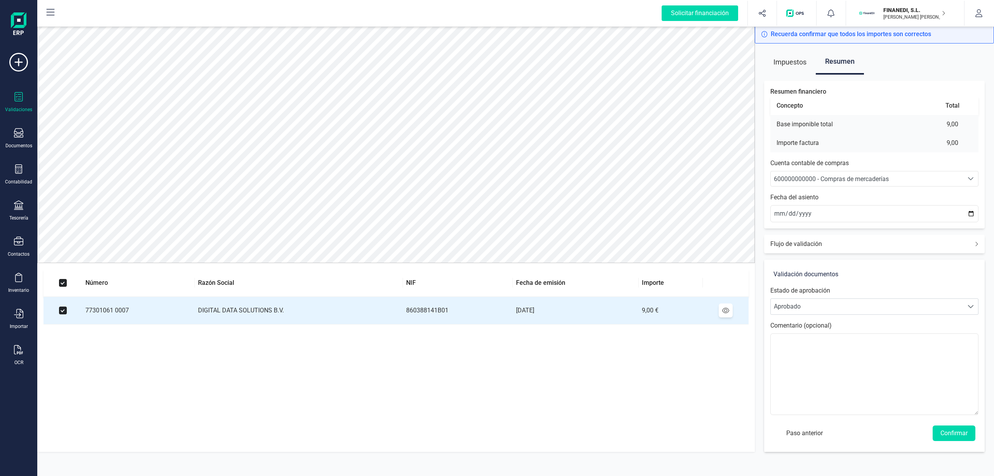
click at [841, 178] on span "600000000000 - Compras de mercaderías" at bounding box center [831, 178] width 115 height 7
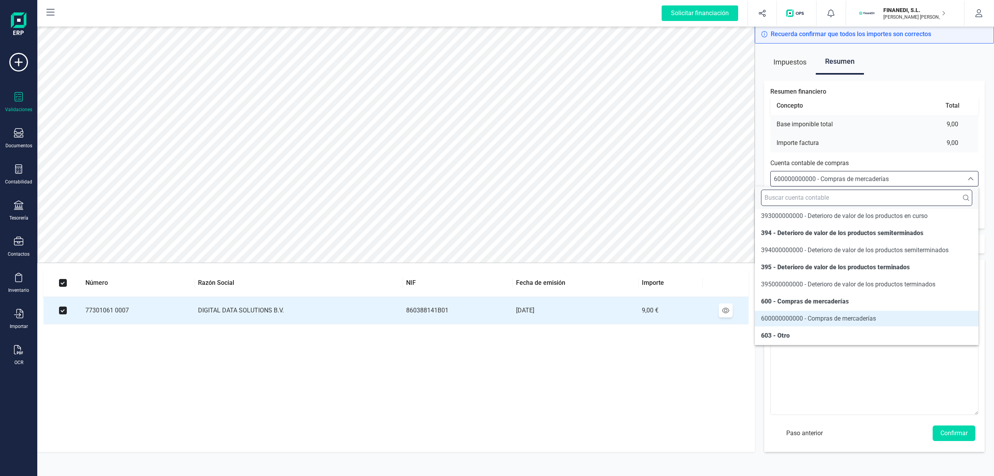
click at [806, 202] on input "text" at bounding box center [866, 198] width 211 height 16
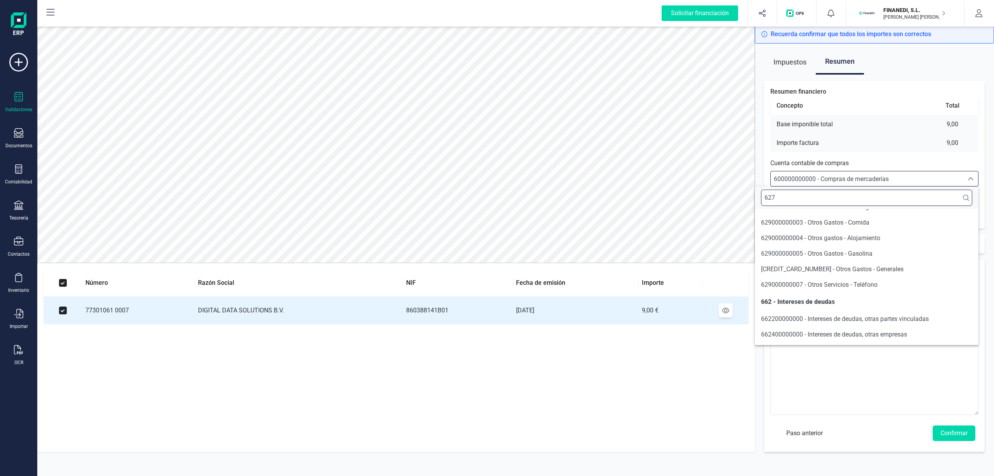
scroll to position [0, 0]
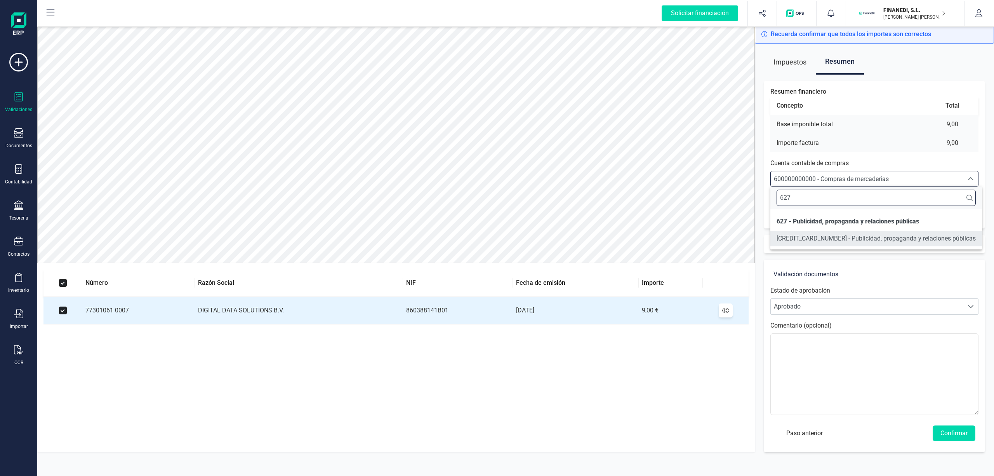
type input "627"
click at [820, 239] on span "[CREDIT_CARD_NUMBER] - Publicidad, propaganda y relaciones públicas" at bounding box center [876, 238] width 199 height 7
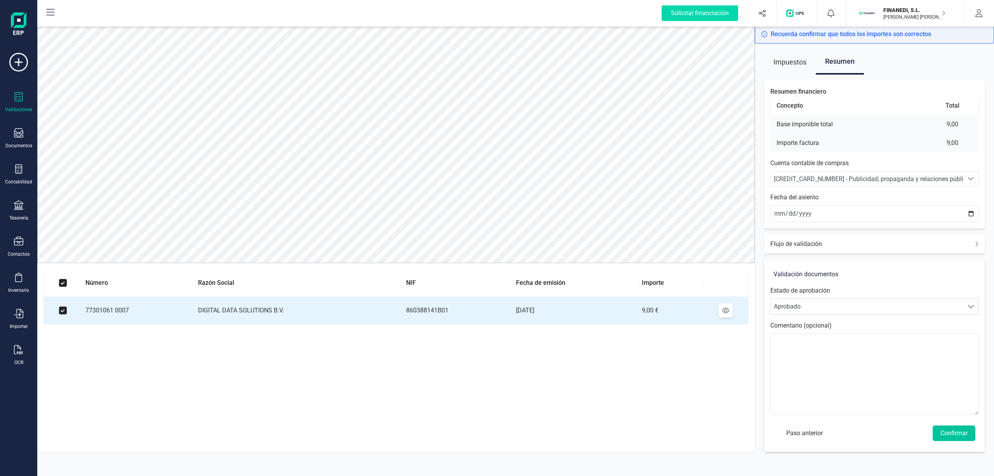
click at [940, 434] on button "Confirmar" at bounding box center [954, 433] width 43 height 16
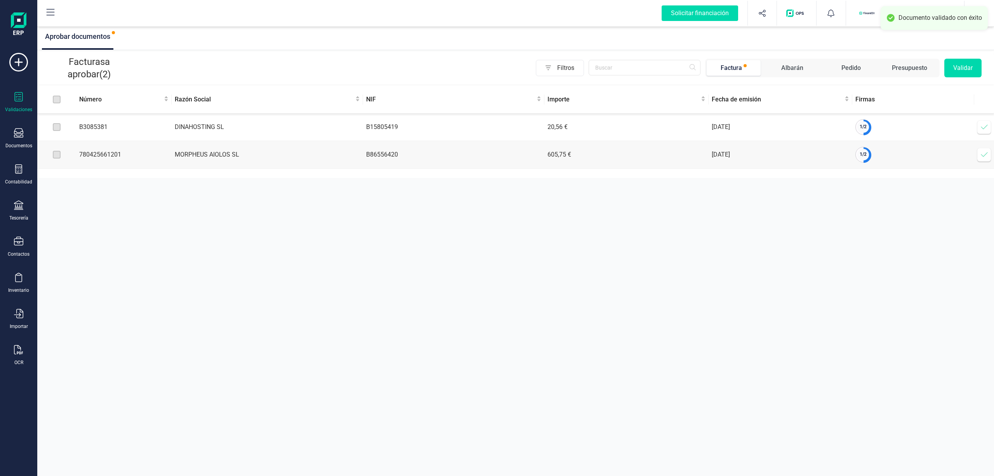
click at [981, 129] on icon at bounding box center [985, 127] width 8 height 8
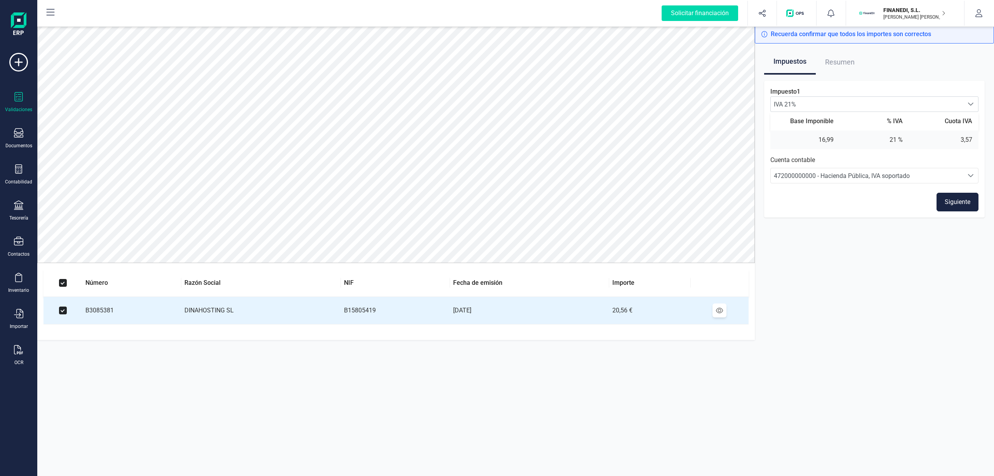
click at [817, 179] on span "472000000000 - Hacienda Pública, IVA soportado" at bounding box center [842, 175] width 136 height 7
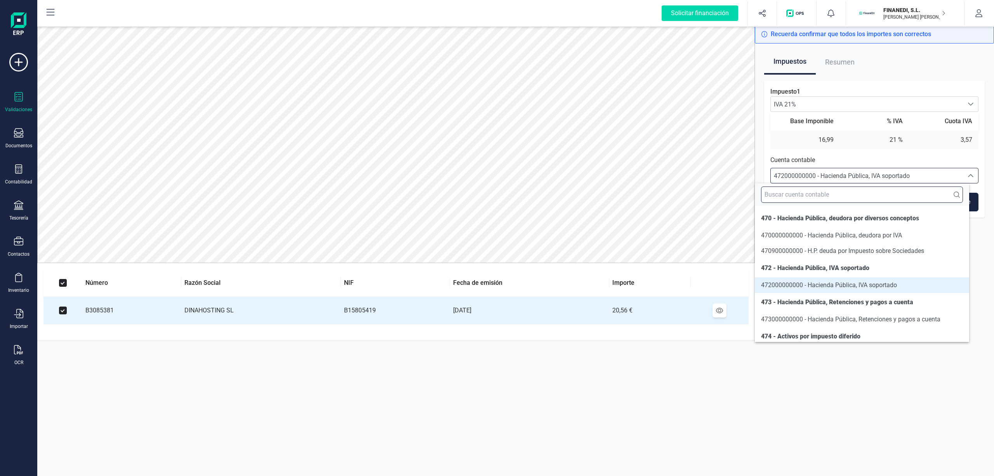
click at [810, 197] on input "text" at bounding box center [862, 194] width 202 height 16
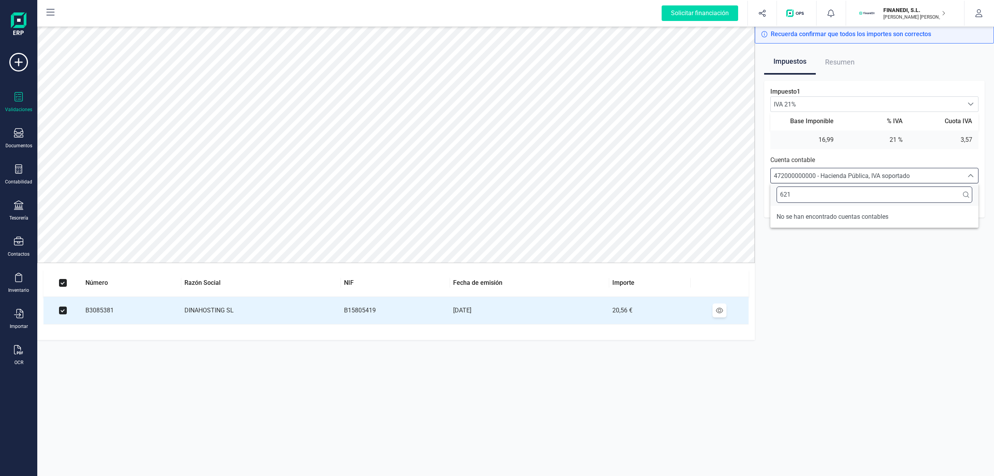
type input "621"
click at [772, 139] on td "16,99" at bounding box center [806, 140] width 70 height 8
click at [948, 198] on button "Siguiente" at bounding box center [958, 202] width 42 height 19
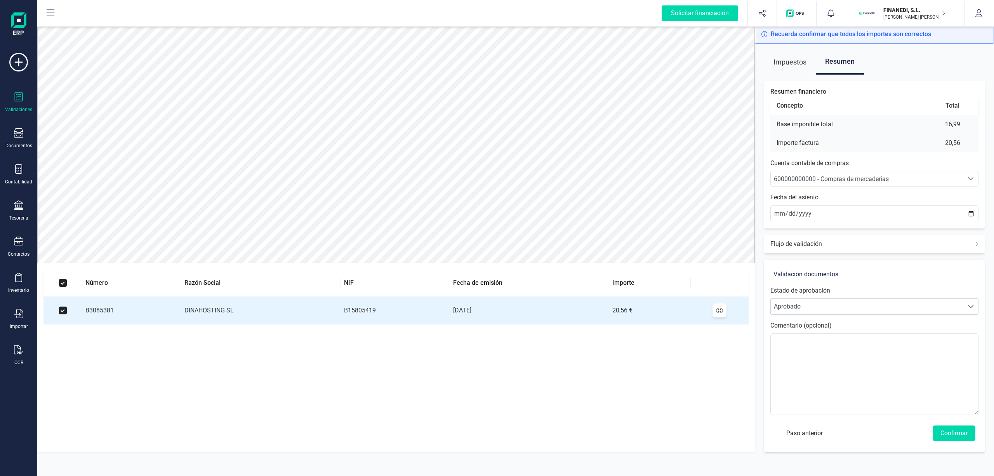
click at [827, 175] on div "600000000000 - Compras de mercaderías" at bounding box center [867, 178] width 186 height 9
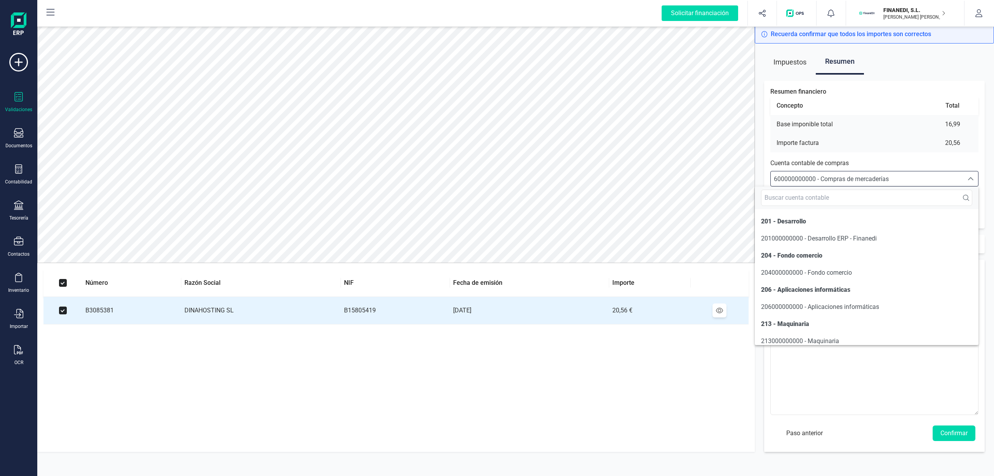
scroll to position [1675, 0]
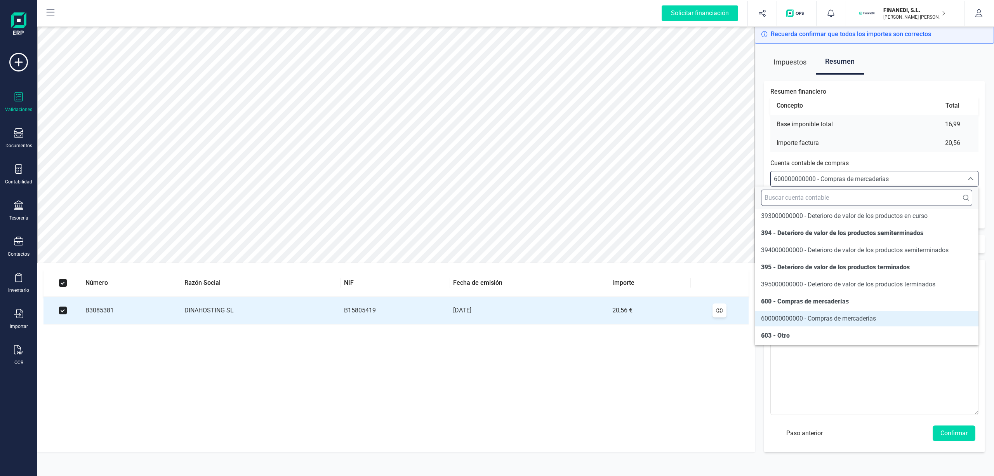
click at [796, 199] on input "text" at bounding box center [866, 198] width 211 height 16
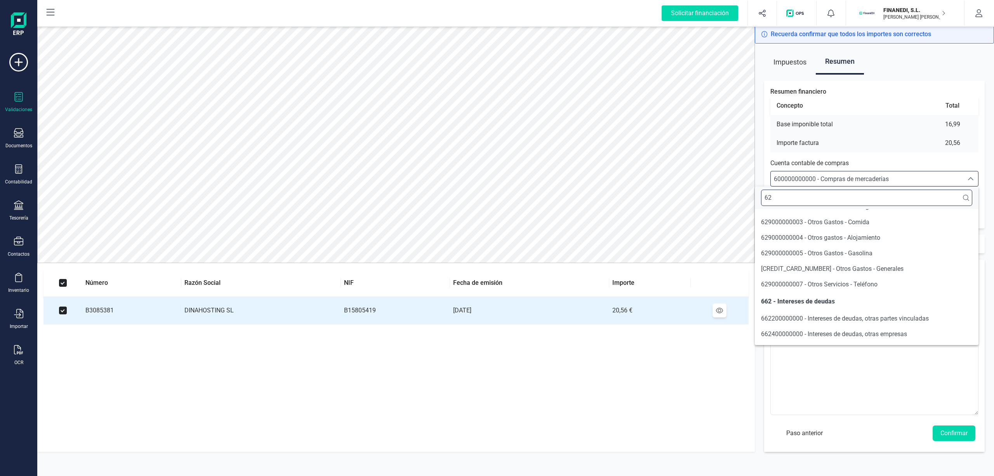
scroll to position [0, 0]
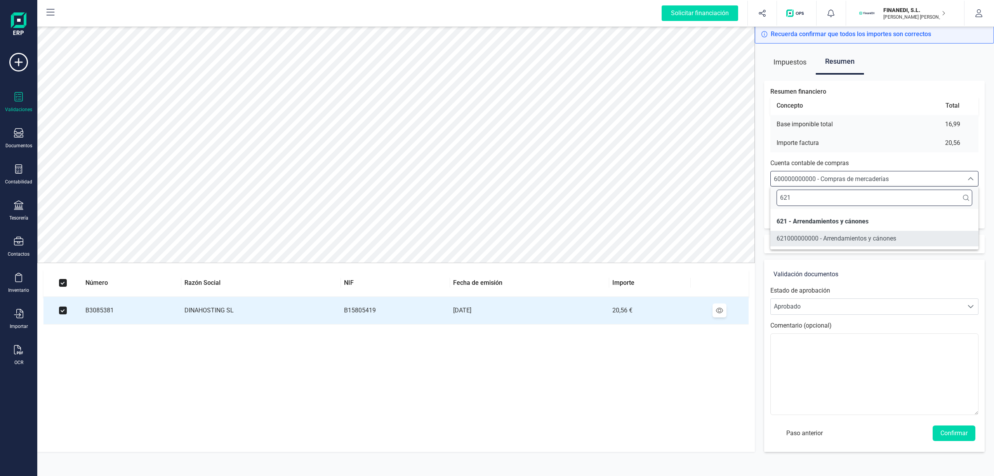
type input "621"
click at [827, 245] on li "621000000000 - Arrendamientos y cánones" at bounding box center [875, 239] width 208 height 16
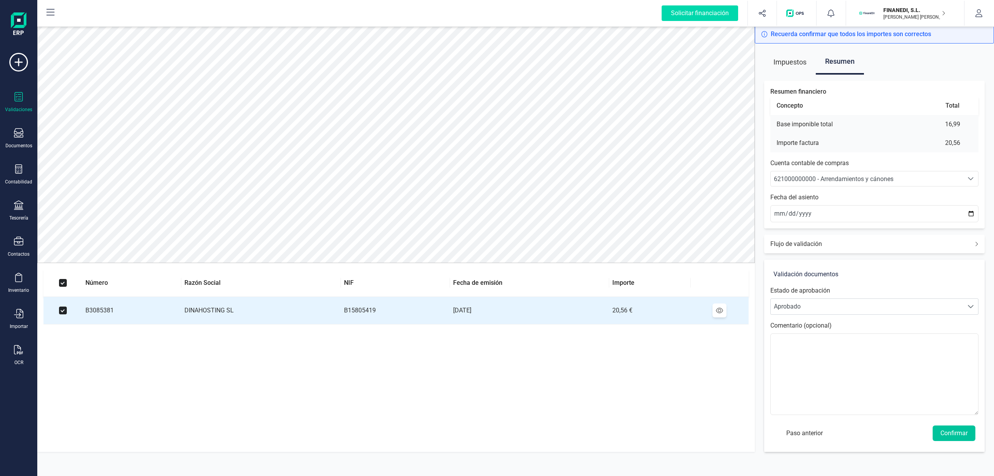
click at [937, 426] on button "Confirmar" at bounding box center [954, 433] width 43 height 16
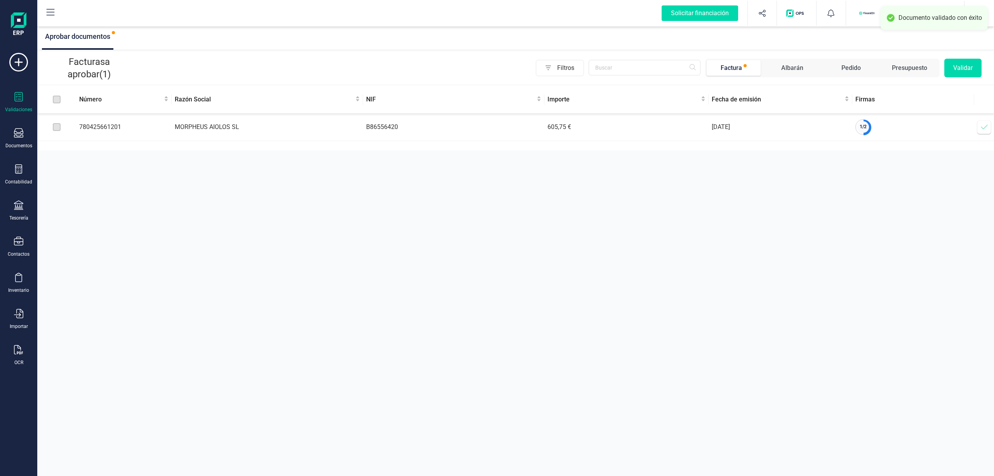
click at [986, 126] on icon at bounding box center [985, 127] width 8 height 8
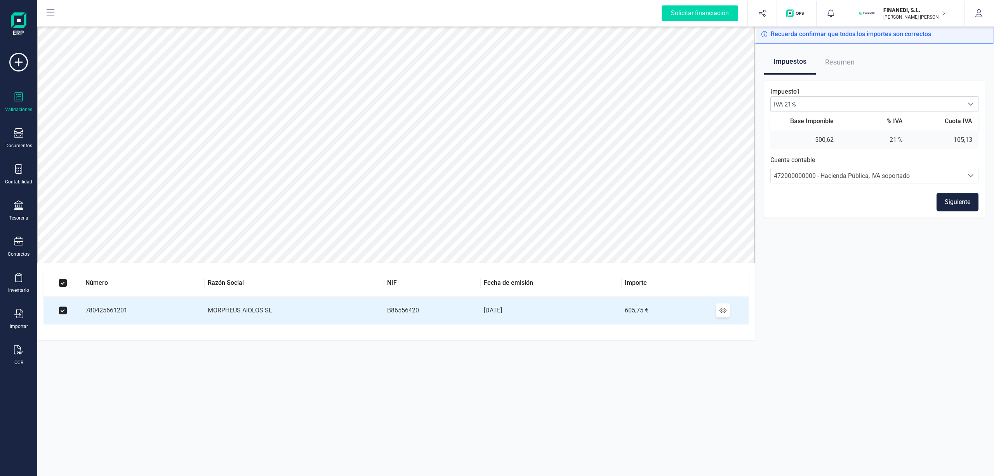
click at [953, 207] on button "Siguiente" at bounding box center [958, 202] width 42 height 19
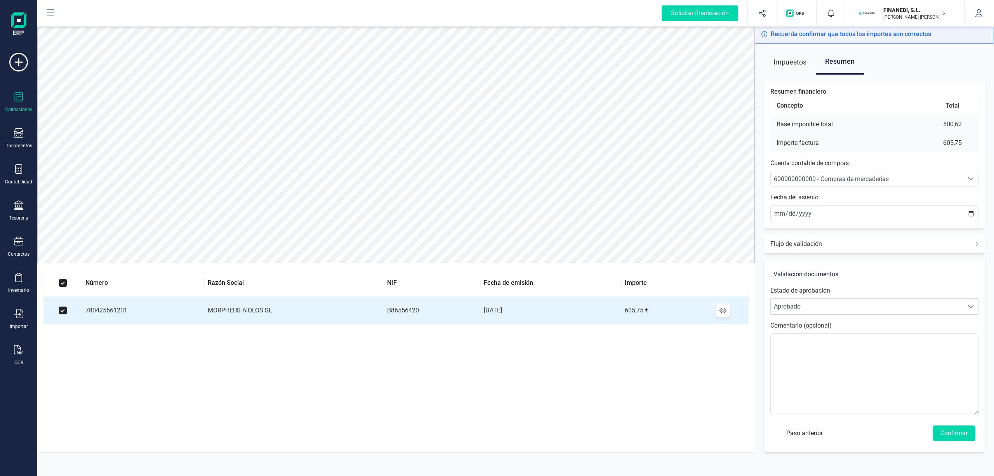
click at [806, 176] on div "600000000000 - Compras de mercaderías" at bounding box center [867, 178] width 186 height 9
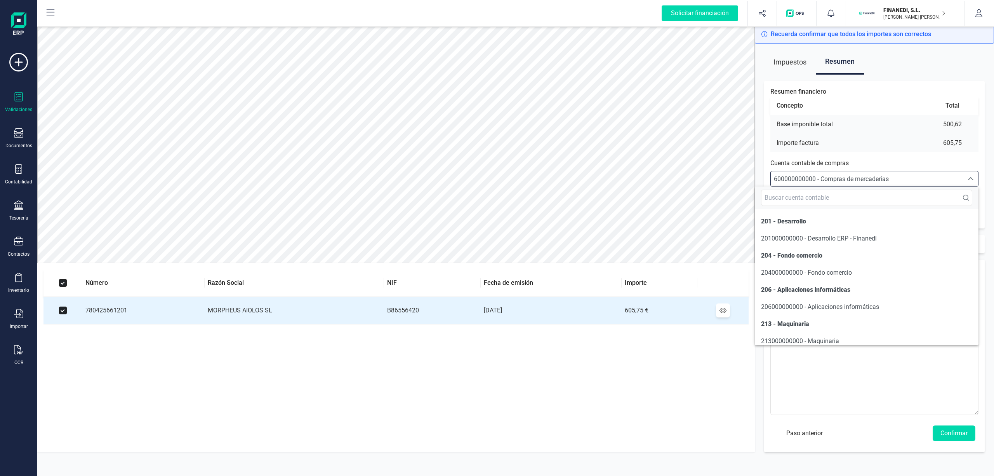
scroll to position [1675, 0]
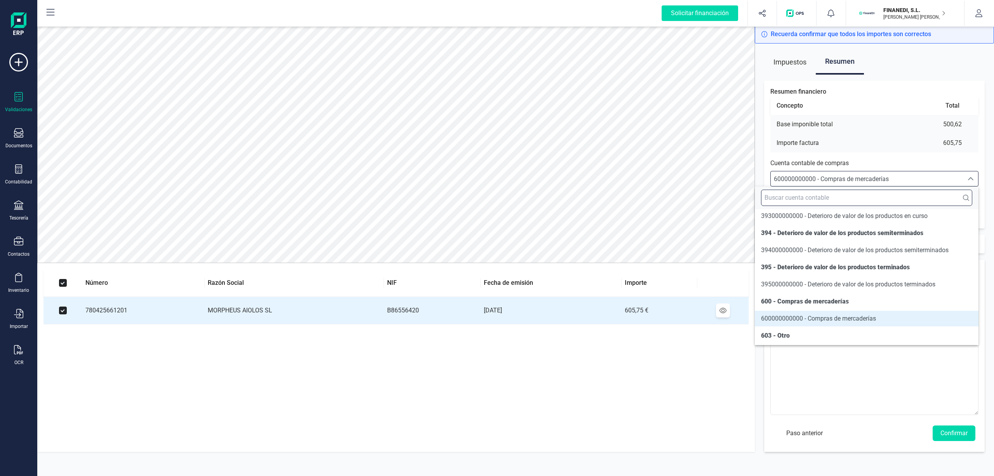
click at [789, 198] on input "text" at bounding box center [866, 198] width 211 height 16
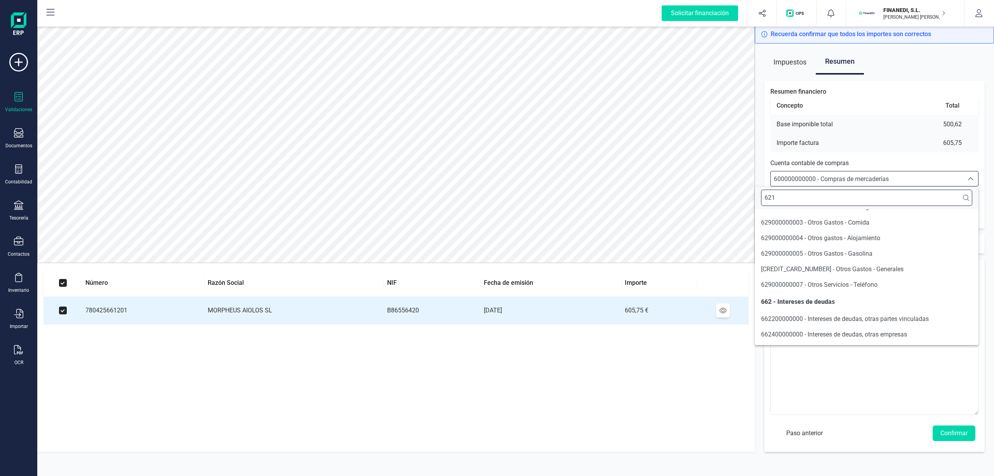
scroll to position [0, 0]
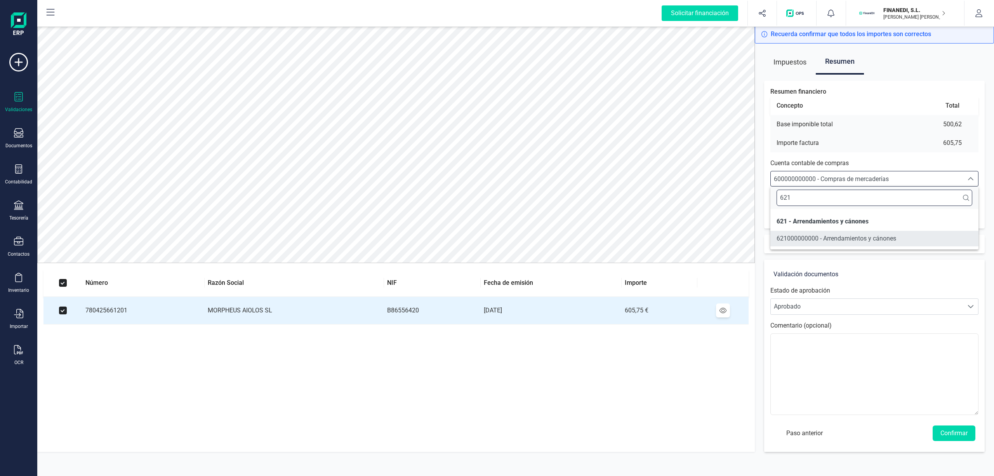
type input "621"
click at [864, 241] on span "621000000000 - Arrendamientos y cánones" at bounding box center [837, 238] width 120 height 7
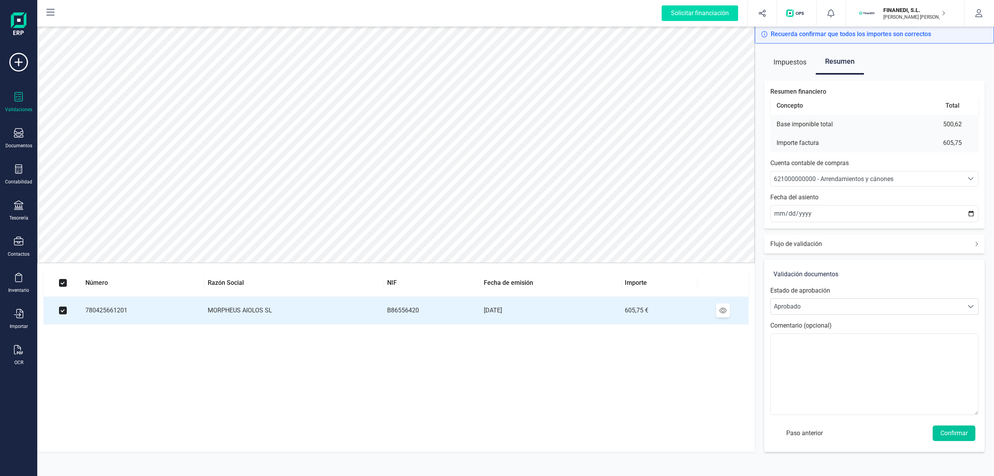
click at [946, 428] on button "Confirmar" at bounding box center [954, 433] width 43 height 16
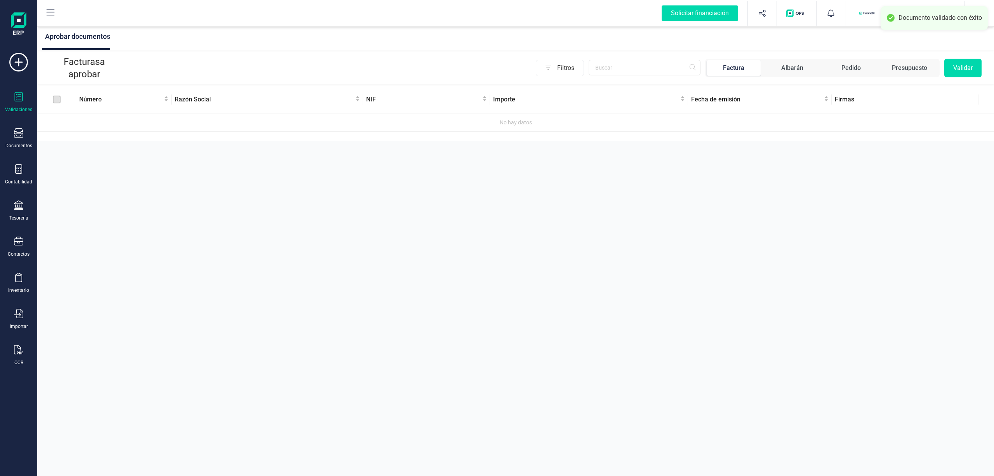
click at [294, 44] on div "Aprobar documentos" at bounding box center [515, 37] width 957 height 25
click at [18, 94] on icon at bounding box center [18, 96] width 9 height 9
drag, startPoint x: 280, startPoint y: 190, endPoint x: 482, endPoint y: 160, distance: 204.1
click at [308, 190] on div "Aprobar documentos Facturas a aprobar Filtros Factura Albarán Pedido Presupuest…" at bounding box center [515, 238] width 957 height 476
drag, startPoint x: 275, startPoint y: 68, endPoint x: 173, endPoint y: 92, distance: 104.9
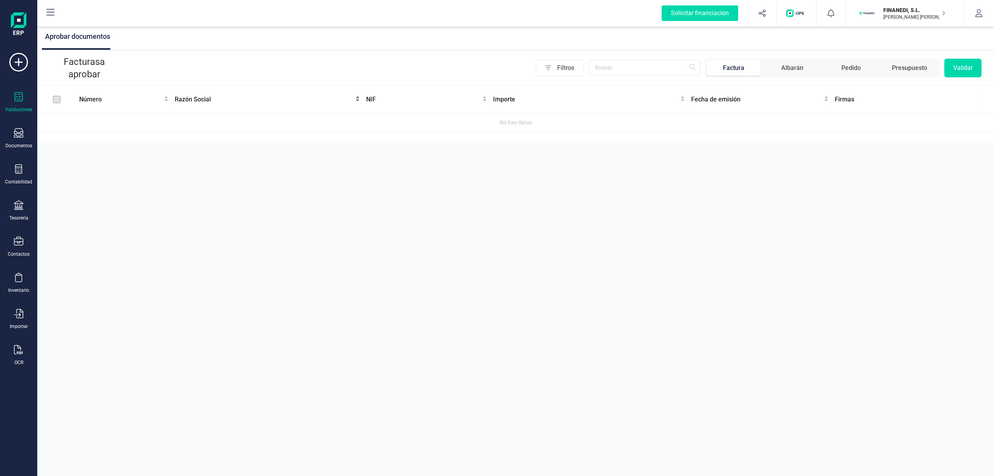
click at [275, 68] on div "Filtros Factura [PERSON_NAME] Pedido Presupuesto Validar" at bounding box center [551, 68] width 859 height 19
click at [17, 170] on icon at bounding box center [18, 168] width 9 height 9
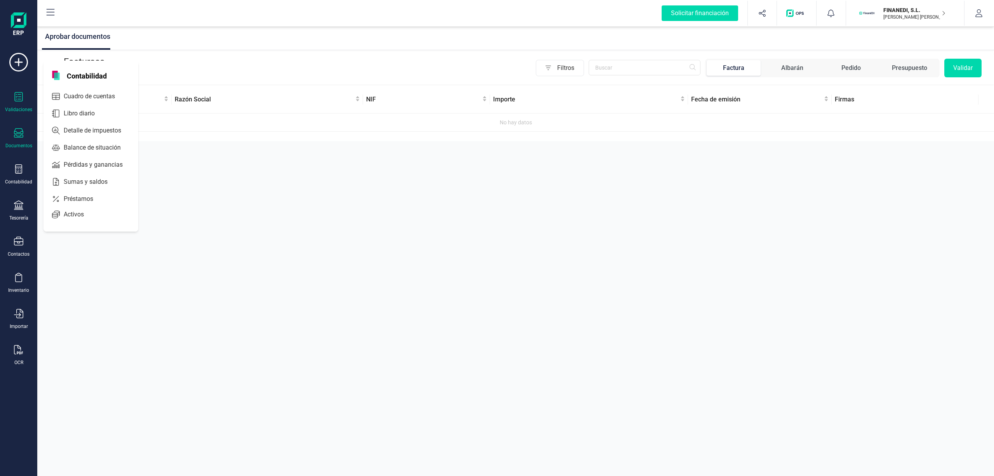
click at [27, 137] on div "Documentos" at bounding box center [18, 138] width 31 height 21
click at [448, 254] on div "Aprobar documentos Facturas a aprobar Filtros Factura Albarán Pedido Presupuest…" at bounding box center [515, 238] width 957 height 476
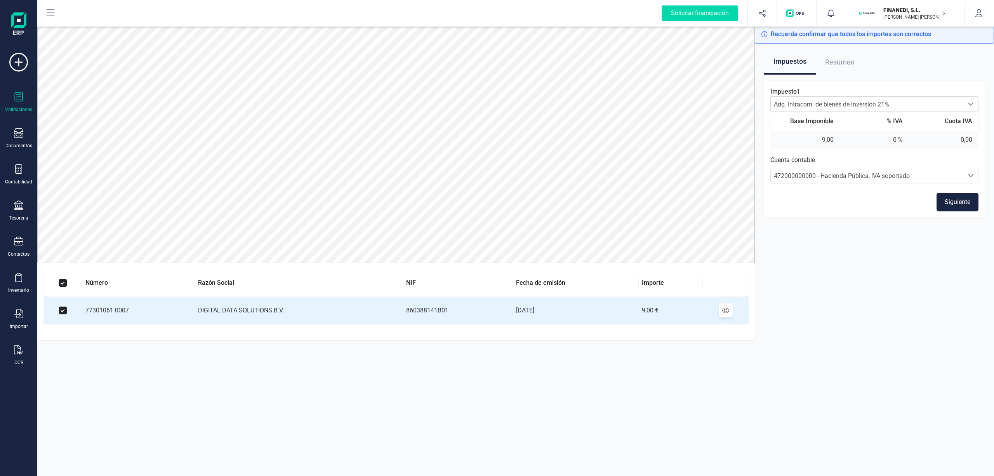
click at [19, 171] on icon at bounding box center [18, 168] width 9 height 9
click at [108, 113] on div at bounding box center [102, 113] width 14 height 3
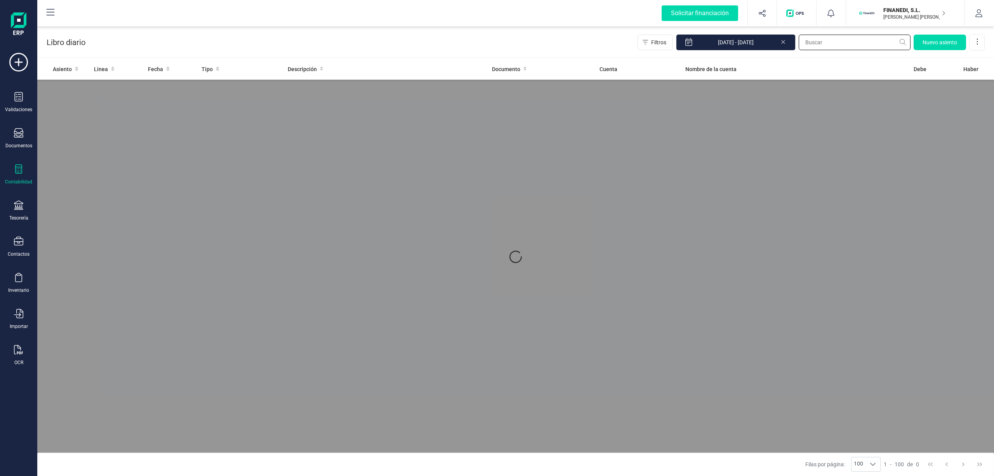
click at [849, 47] on input "text" at bounding box center [855, 43] width 112 height 16
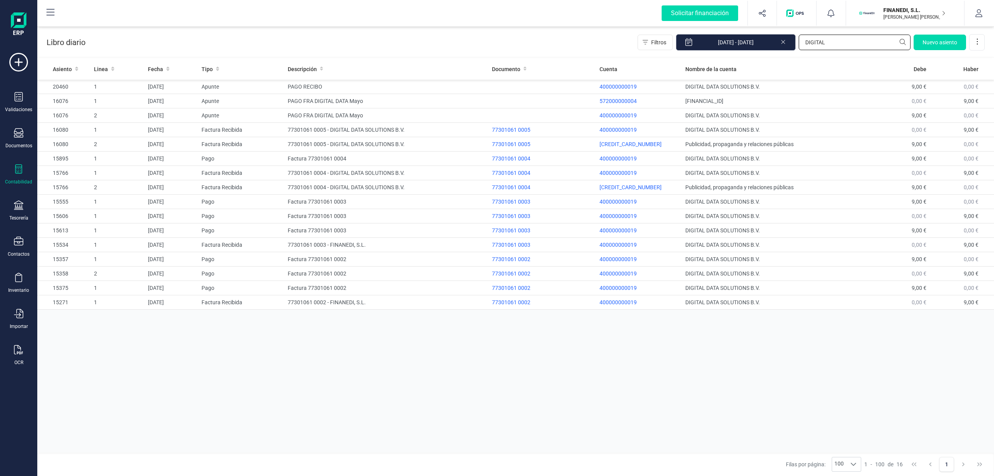
drag, startPoint x: 831, startPoint y: 40, endPoint x: 715, endPoint y: 43, distance: 116.2
click at [715, 43] on div "Filtros 01/01/2025 - 02/09/2025 DIGITAL Nuevo asiento" at bounding box center [811, 42] width 347 height 16
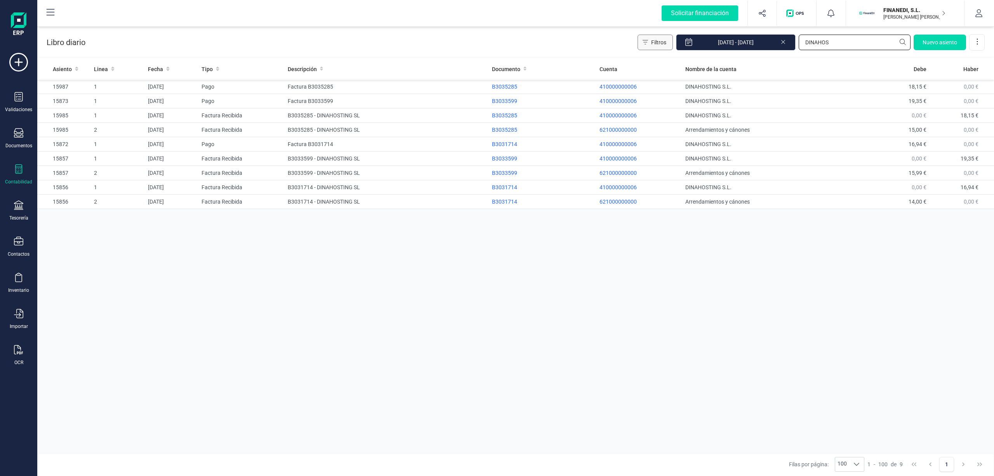
drag, startPoint x: 829, startPoint y: 49, endPoint x: 678, endPoint y: 37, distance: 151.5
click at [678, 37] on div "Filtros 01/01/2025 - 02/09/2025 DINAHOS Nuevo asiento" at bounding box center [811, 42] width 347 height 16
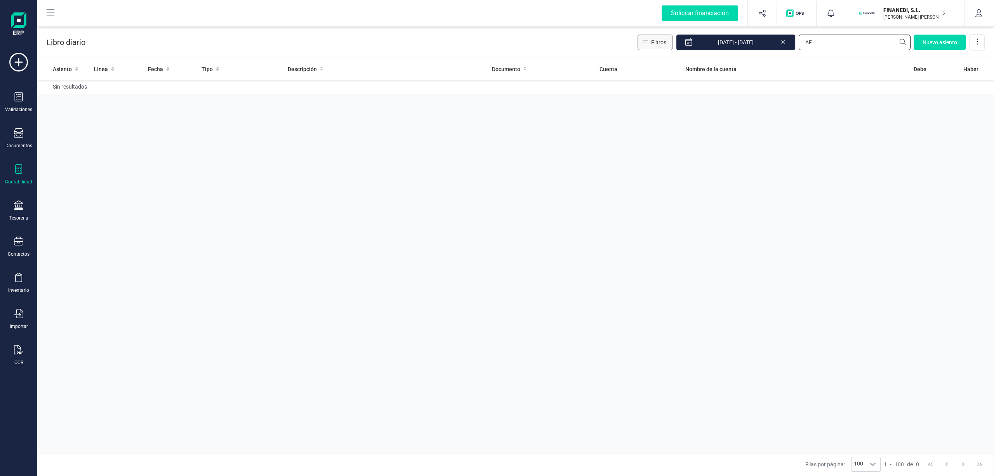
type input "A"
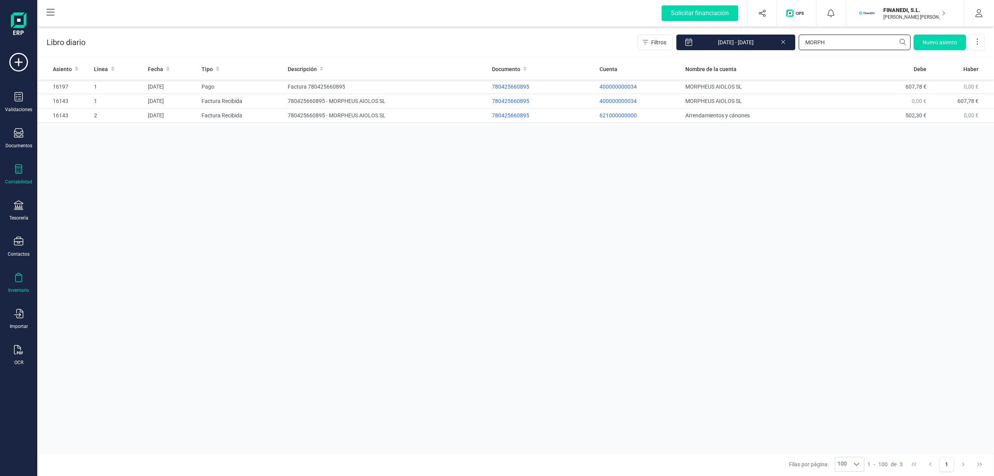
type input "MORPH"
click at [752, 54] on div "Libro diario Filtros 01/01/2025 - 02/09/2025 MORPH Nuevo asiento" at bounding box center [515, 41] width 957 height 32
